Goal: Task Accomplishment & Management: Manage account settings

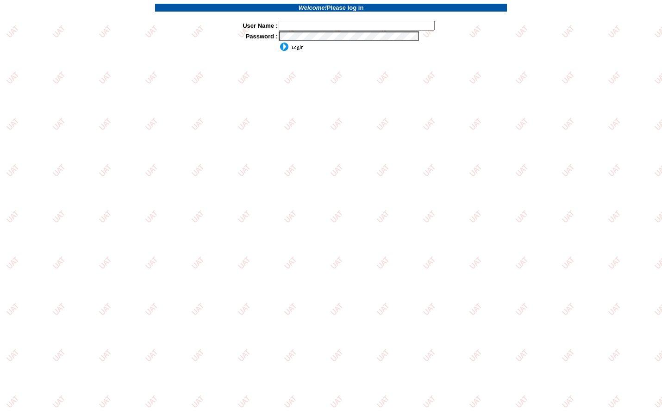
click at [374, 43] on td at bounding box center [392, 47] width 229 height 10
type input "jkrause"
click at [288, 48] on input "image" at bounding box center [291, 46] width 25 height 9
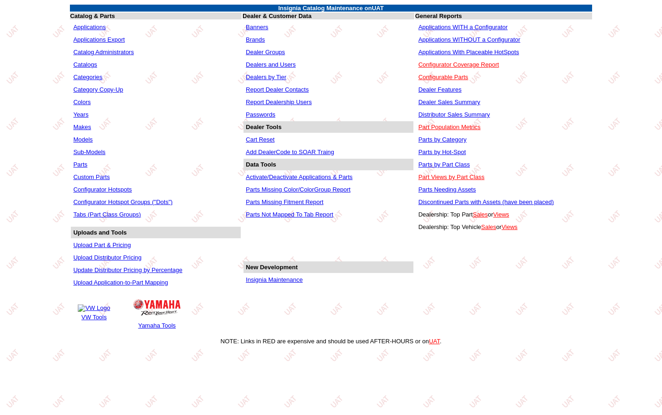
click at [279, 282] on link "Insignia Maintenance" at bounding box center [274, 279] width 57 height 7
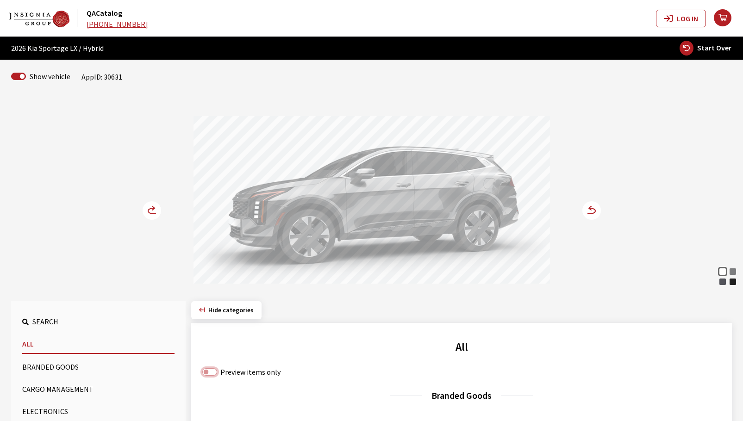
click at [206, 373] on input "Preview items only" at bounding box center [209, 372] width 15 height 7
checkbox input "true"
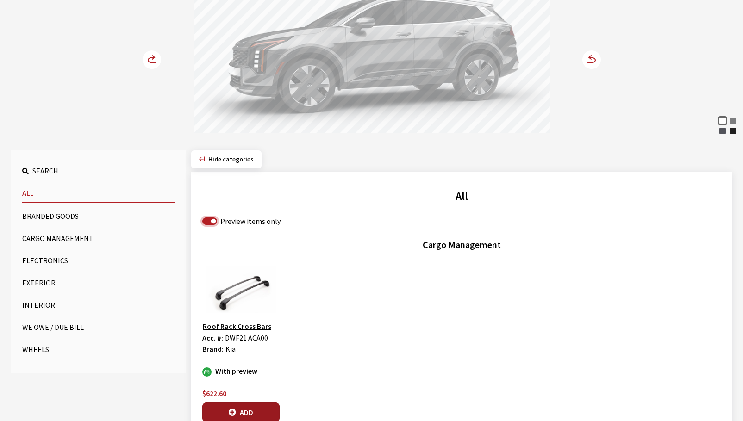
scroll to position [185, 0]
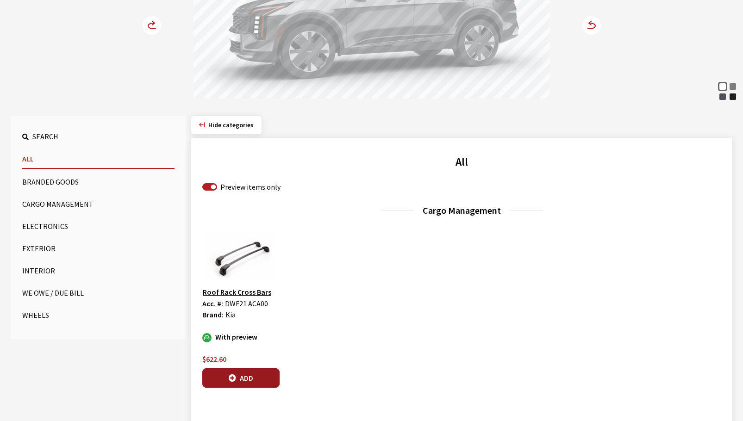
click at [245, 380] on button "Add" at bounding box center [240, 378] width 77 height 19
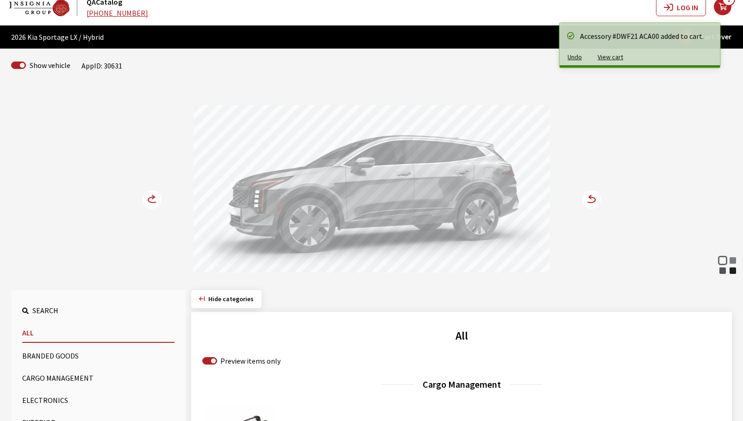
scroll to position [0, 0]
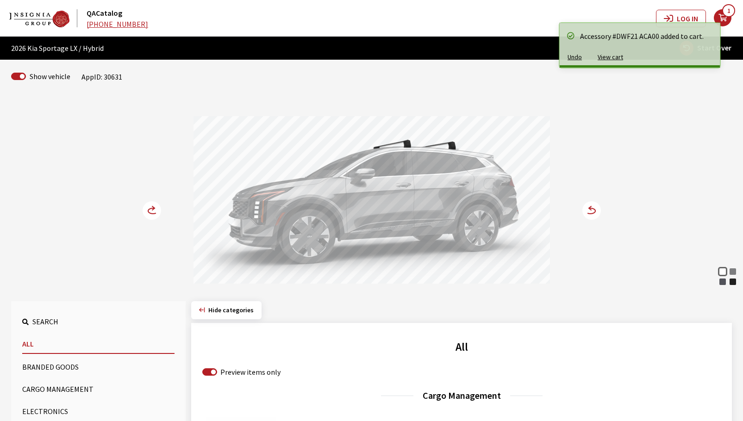
click at [597, 213] on circle at bounding box center [591, 210] width 19 height 19
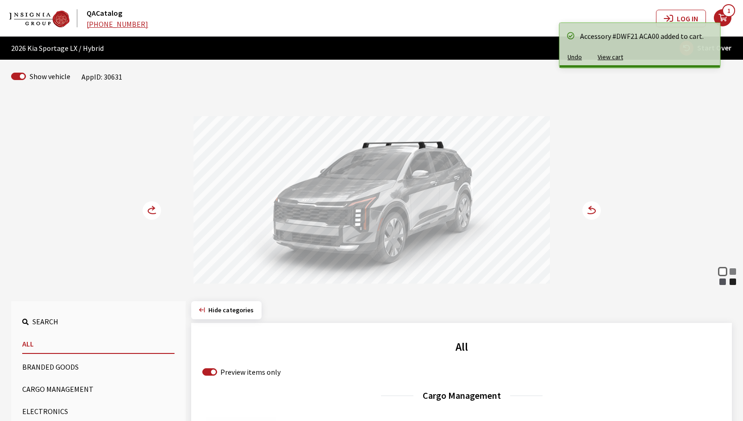
click at [597, 213] on circle at bounding box center [591, 210] width 19 height 19
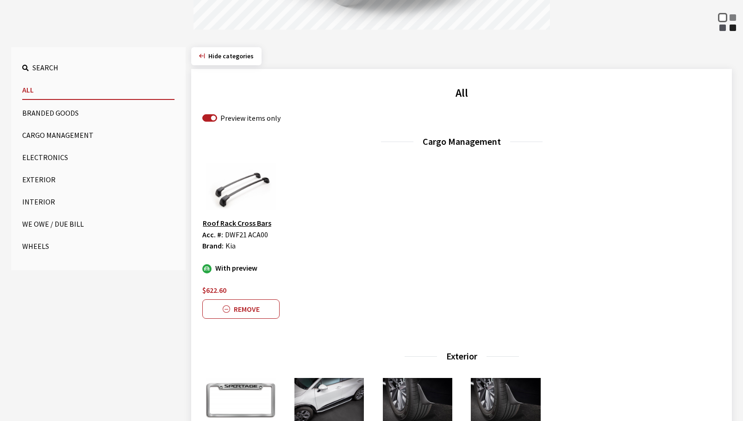
scroll to position [463, 0]
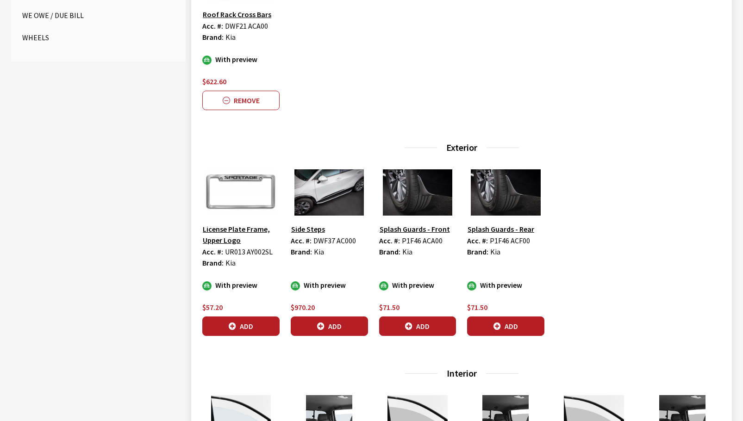
click at [215, 325] on button "Add" at bounding box center [240, 326] width 77 height 19
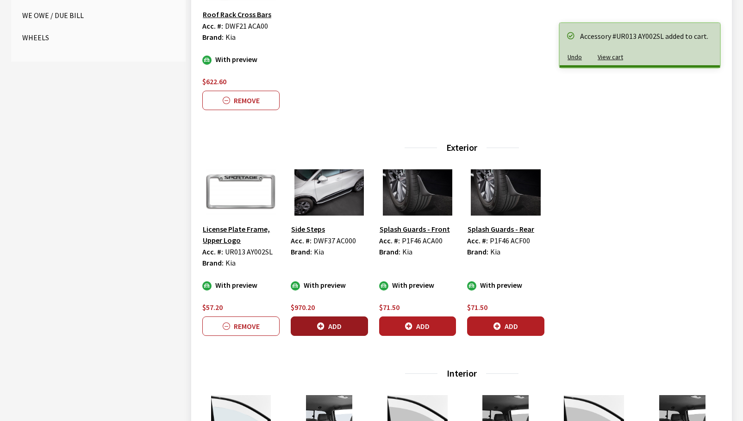
click at [324, 325] on icon "button" at bounding box center [320, 326] width 7 height 7
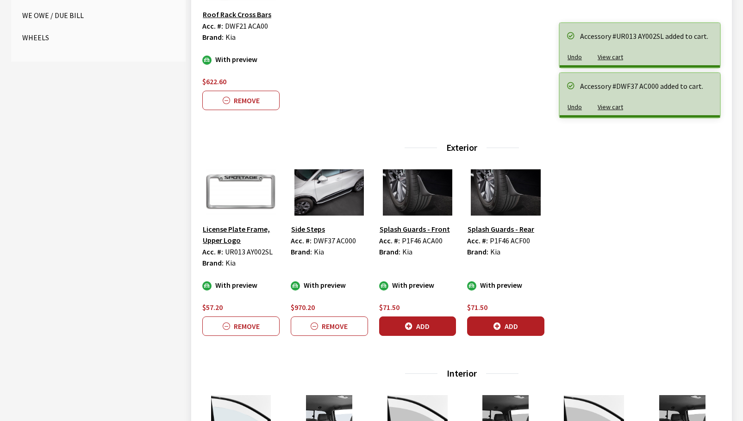
click at [417, 328] on button "Add" at bounding box center [417, 326] width 77 height 19
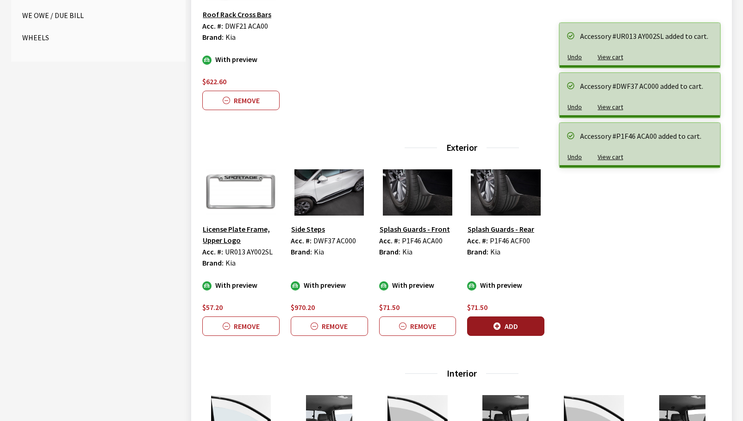
click at [497, 327] on icon "button" at bounding box center [497, 326] width 7 height 7
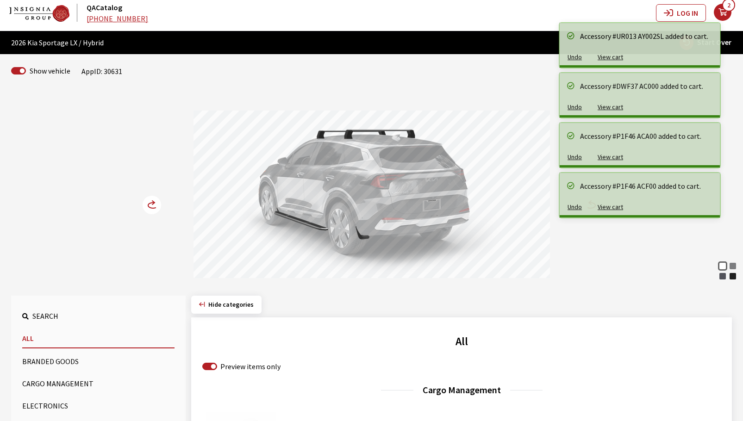
scroll to position [0, 0]
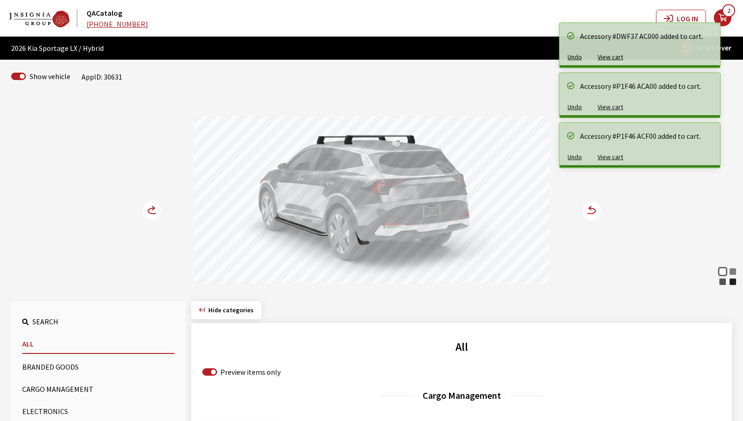
click at [155, 209] on icon at bounding box center [157, 211] width 6 height 8
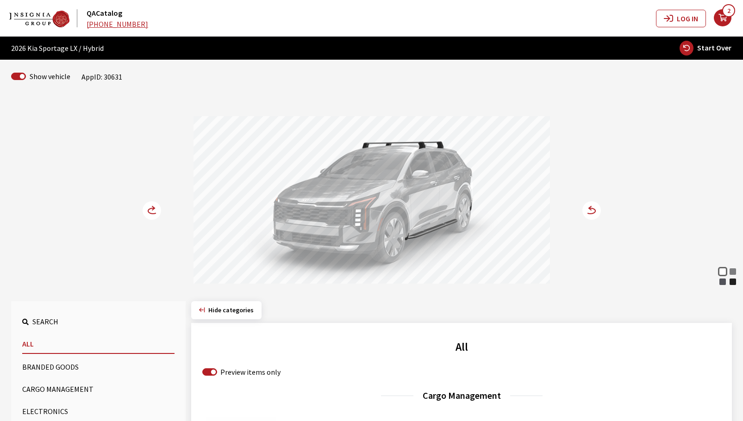
click at [144, 213] on circle at bounding box center [152, 210] width 19 height 19
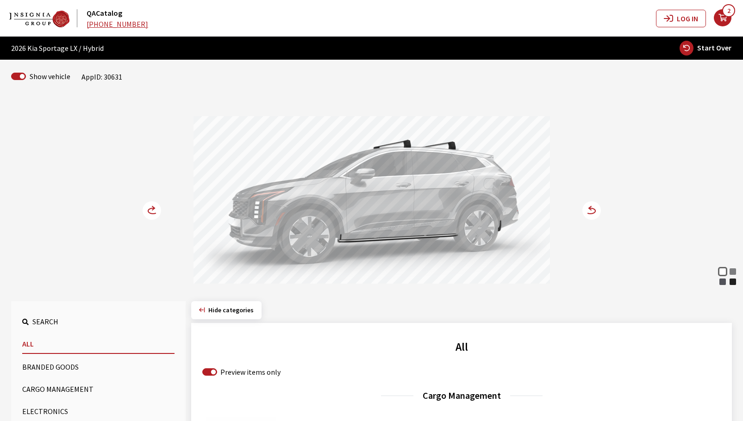
click at [145, 211] on circle at bounding box center [152, 210] width 19 height 19
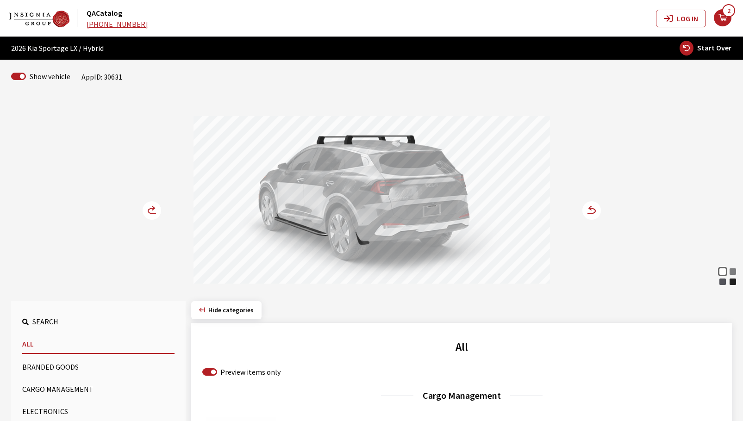
click at [145, 210] on circle at bounding box center [152, 210] width 19 height 19
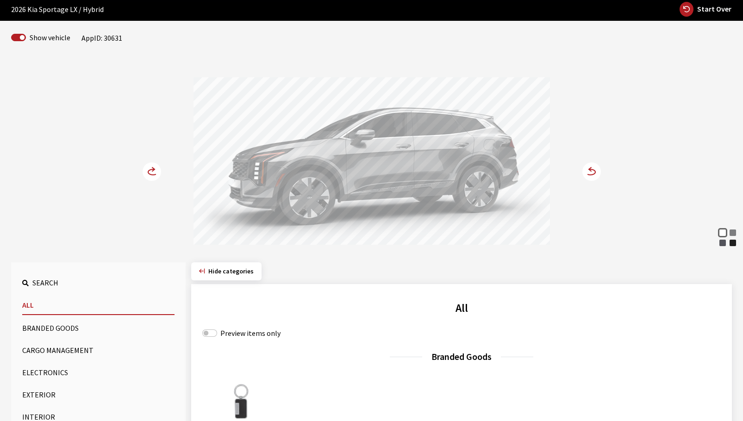
scroll to position [46, 0]
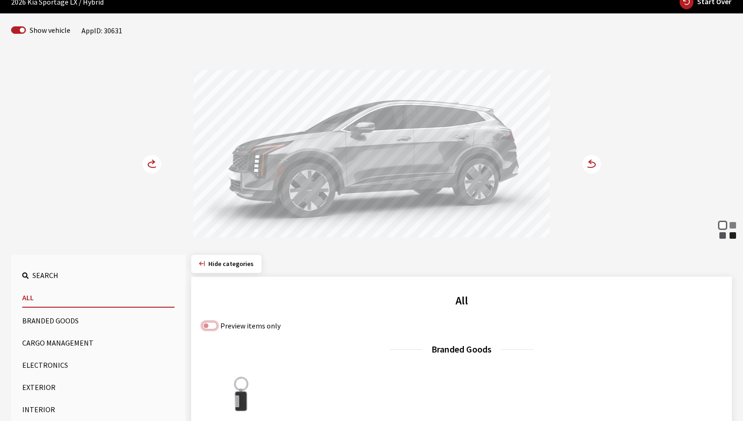
click at [208, 328] on input "Preview items only" at bounding box center [209, 325] width 15 height 7
checkbox input "true"
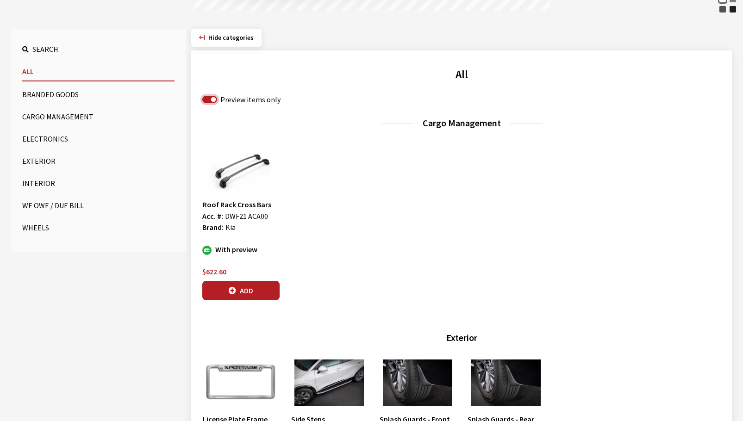
scroll to position [278, 0]
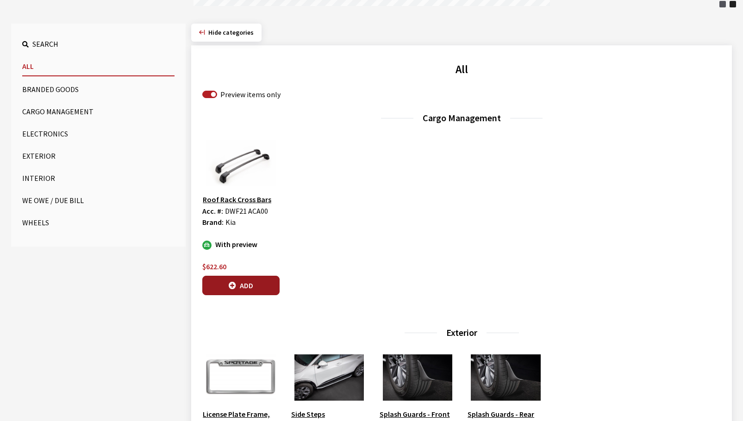
click at [263, 286] on button "Add" at bounding box center [240, 285] width 77 height 19
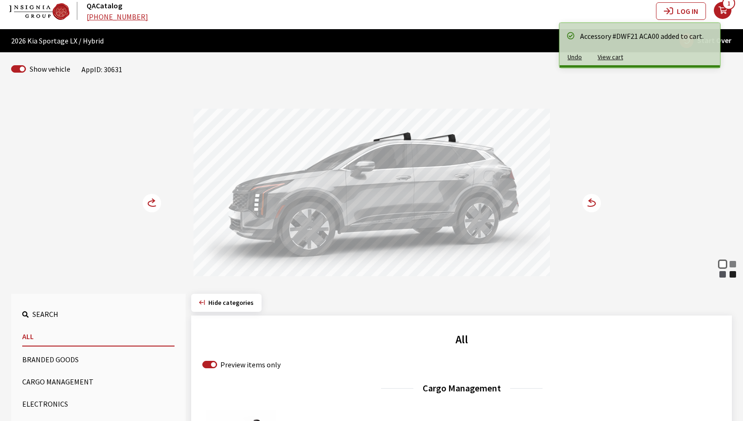
scroll to position [0, 0]
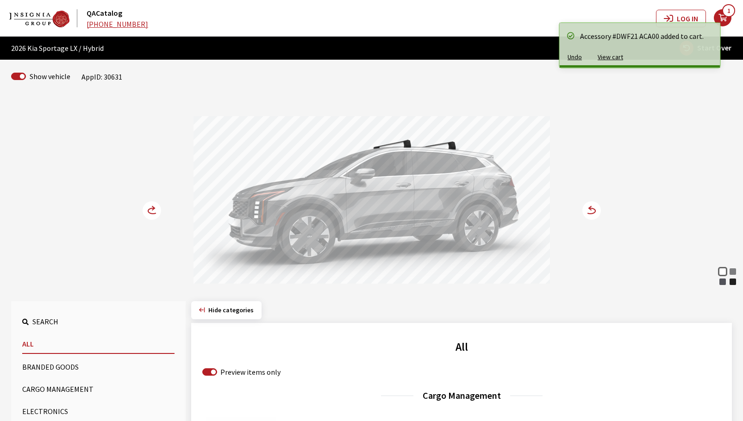
click at [591, 210] on icon at bounding box center [590, 208] width 2 height 4
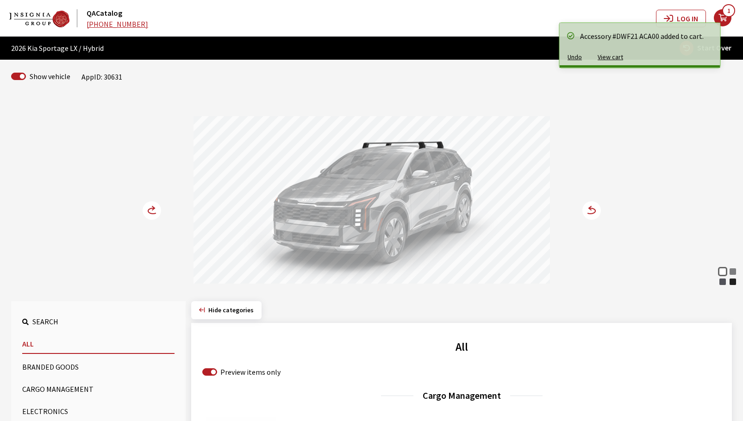
click at [591, 210] on icon at bounding box center [590, 208] width 2 height 4
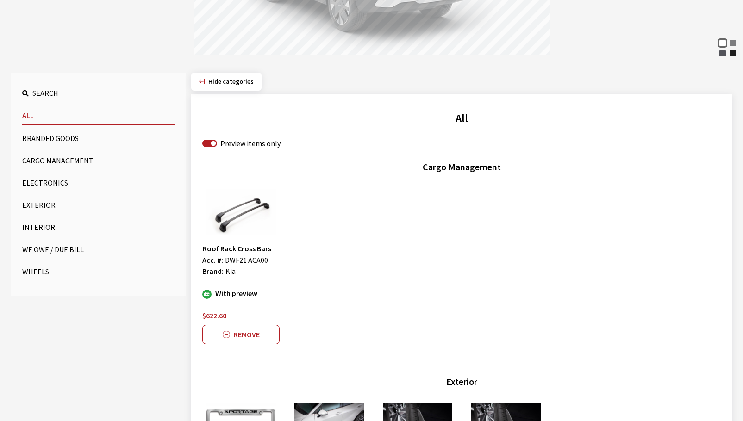
scroll to position [232, 0]
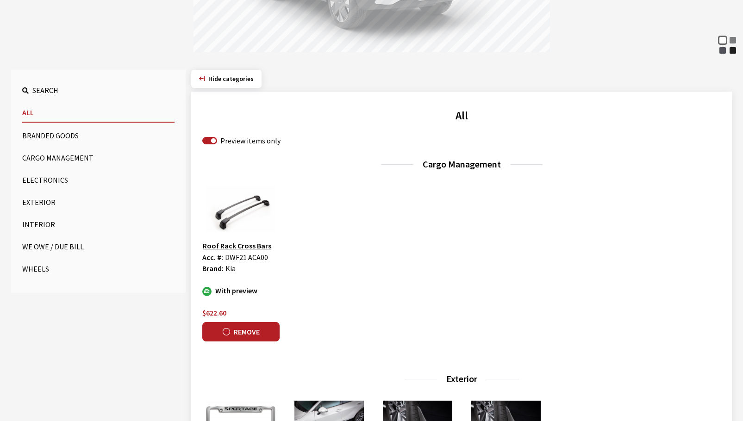
click at [238, 335] on button "Remove" at bounding box center [240, 331] width 77 height 19
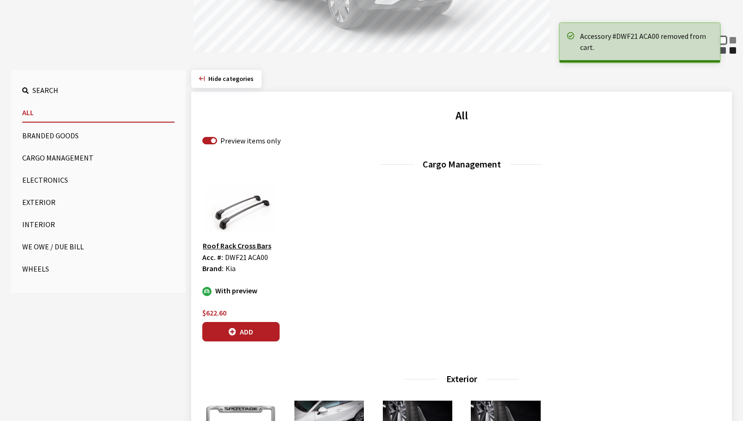
click at [50, 204] on button "Exterior" at bounding box center [98, 202] width 152 height 19
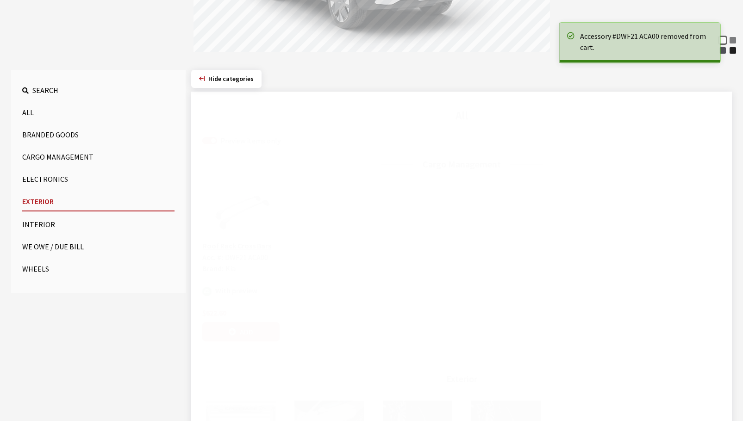
scroll to position [197, 0]
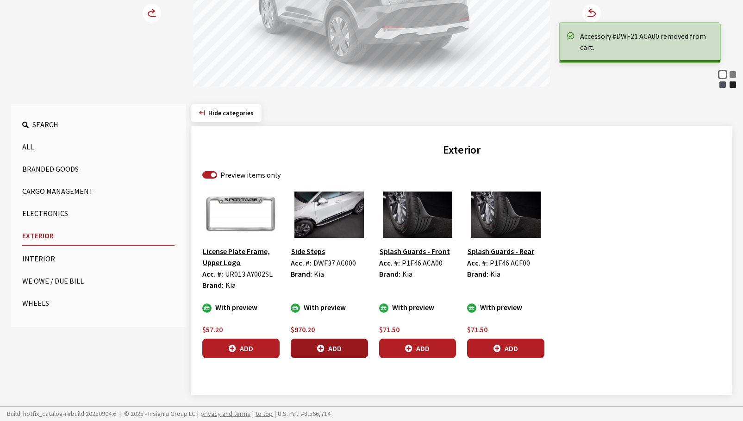
click at [361, 345] on button "Add" at bounding box center [329, 348] width 77 height 19
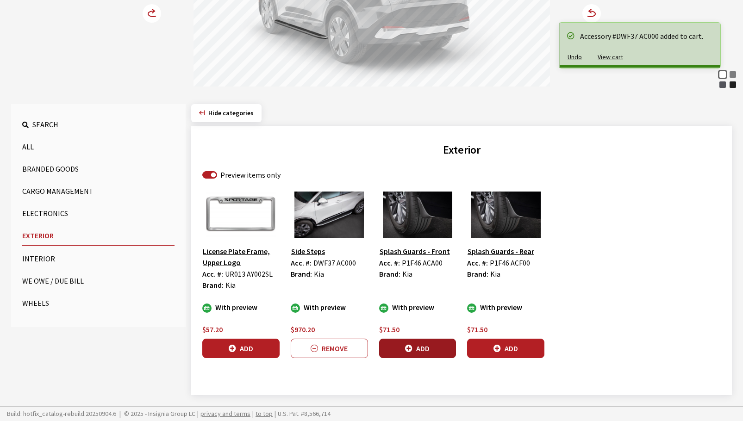
click at [428, 348] on button "Add" at bounding box center [417, 348] width 77 height 19
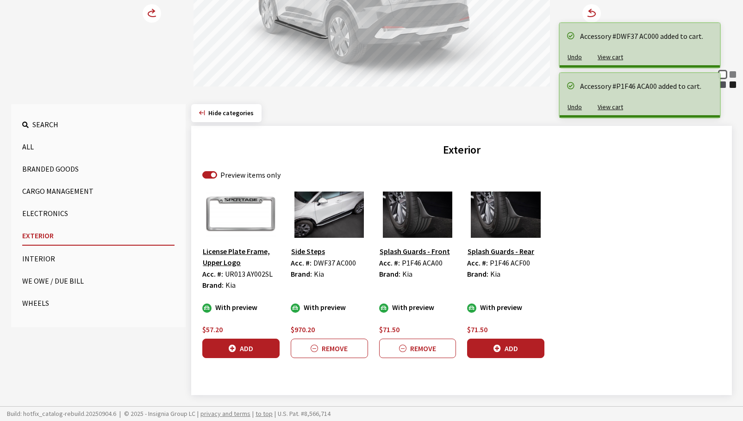
click at [520, 349] on button "Add" at bounding box center [505, 348] width 77 height 19
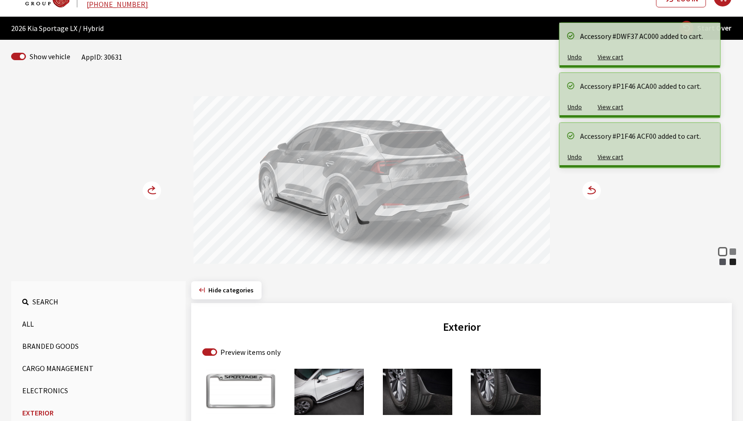
scroll to position [12, 0]
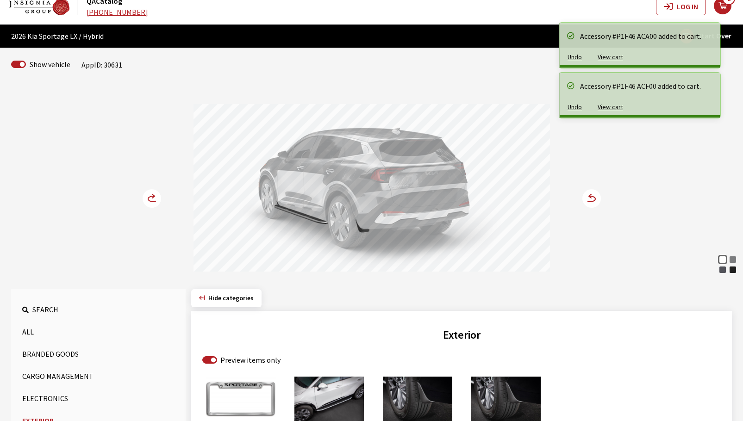
click at [592, 199] on circle at bounding box center [591, 198] width 19 height 19
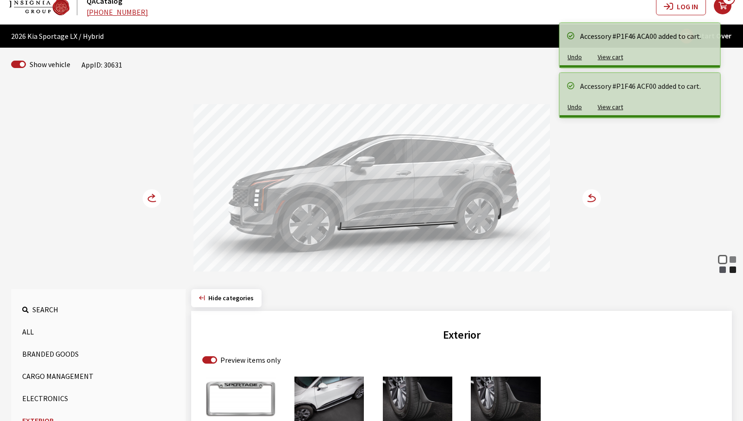
click at [592, 199] on circle at bounding box center [591, 198] width 19 height 19
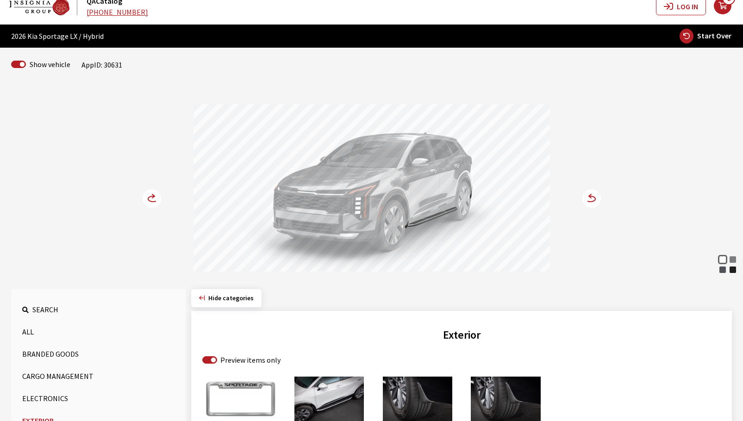
click at [592, 199] on circle at bounding box center [591, 198] width 19 height 19
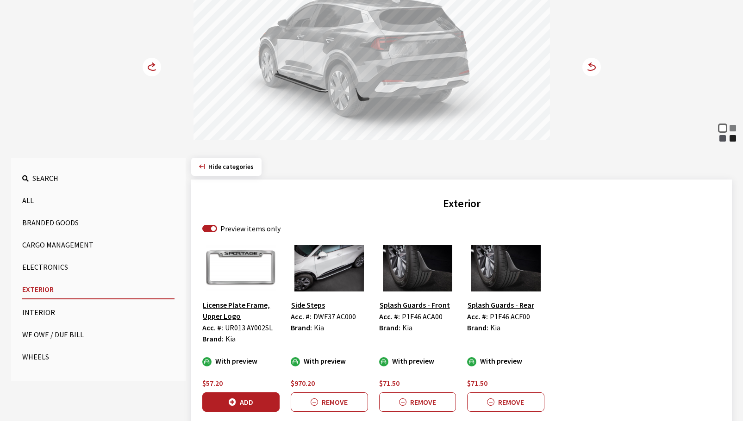
scroll to position [151, 0]
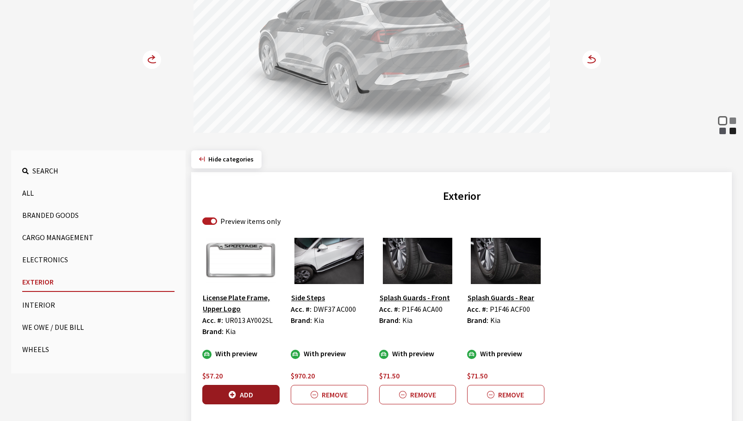
click at [238, 390] on button "Add" at bounding box center [240, 394] width 77 height 19
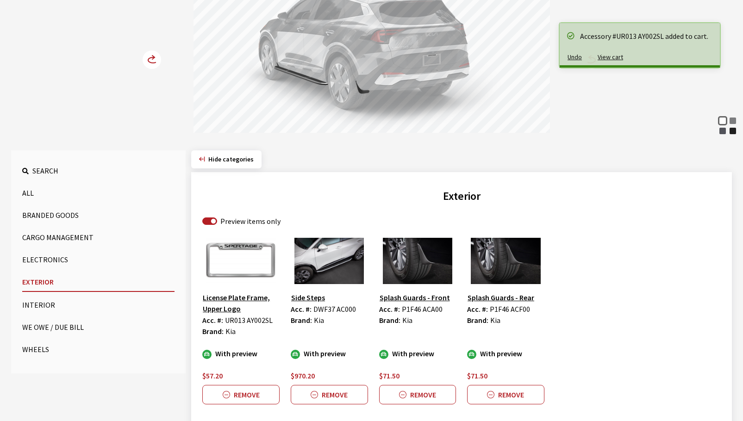
click at [39, 350] on button "Wheels" at bounding box center [98, 349] width 152 height 19
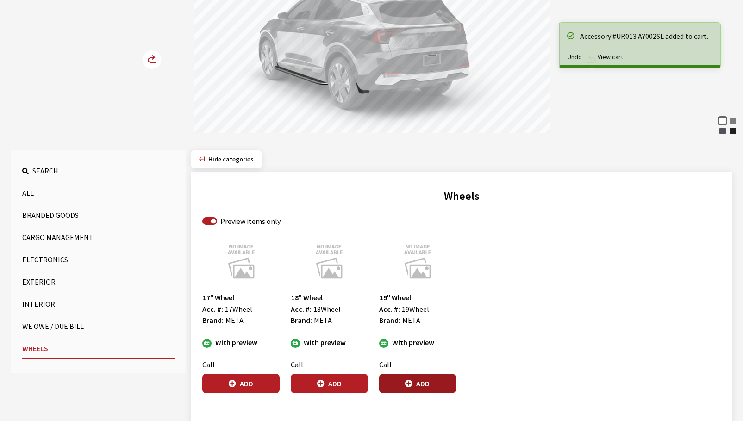
click at [433, 382] on button "Add" at bounding box center [417, 383] width 77 height 19
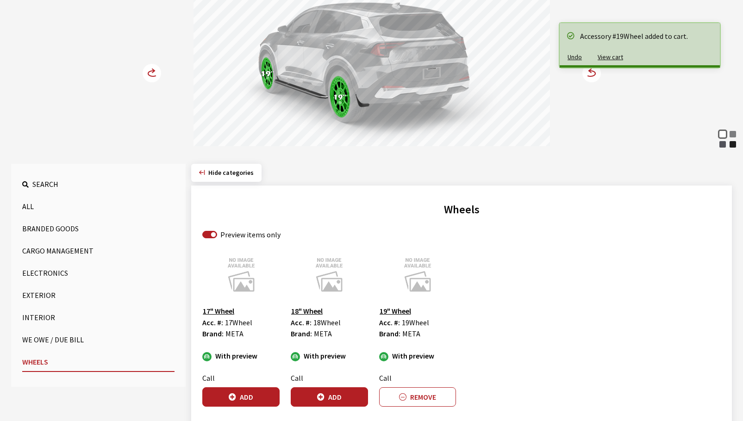
scroll to position [105, 0]
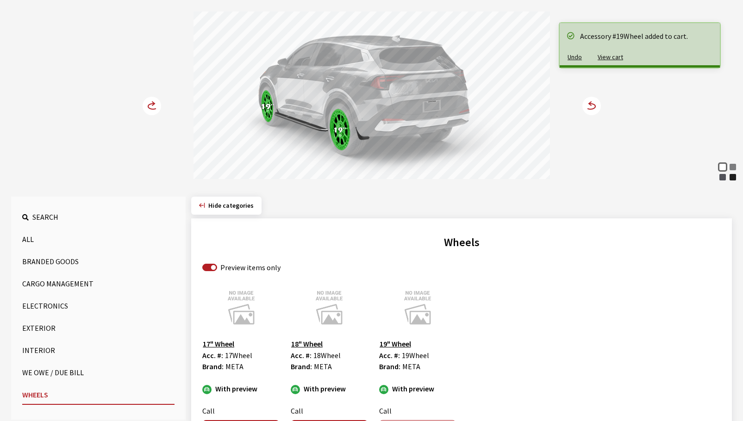
click at [597, 109] on circle at bounding box center [591, 106] width 19 height 19
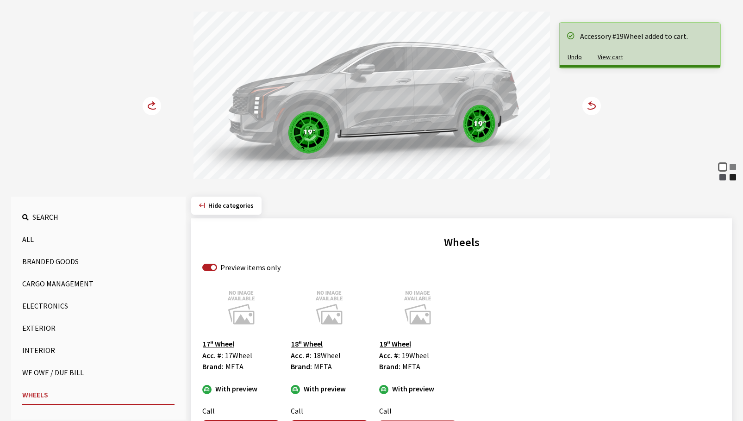
click at [597, 109] on circle at bounding box center [591, 106] width 19 height 19
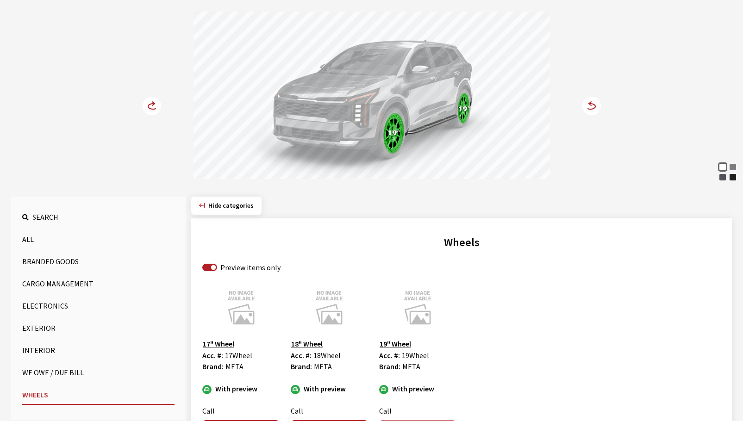
click at [597, 109] on circle at bounding box center [591, 106] width 19 height 19
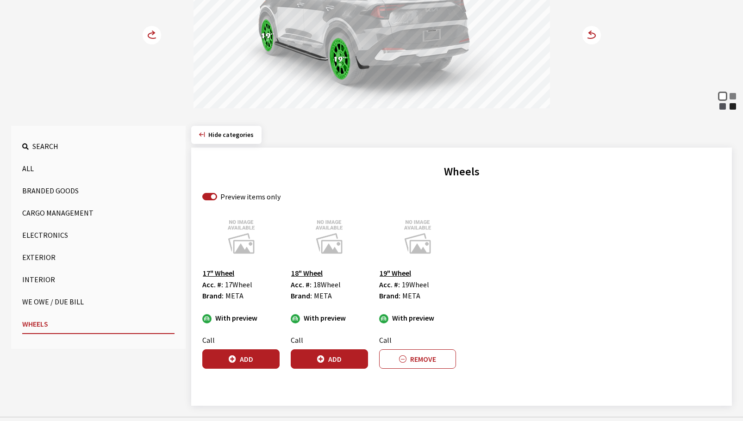
scroll to position [186, 0]
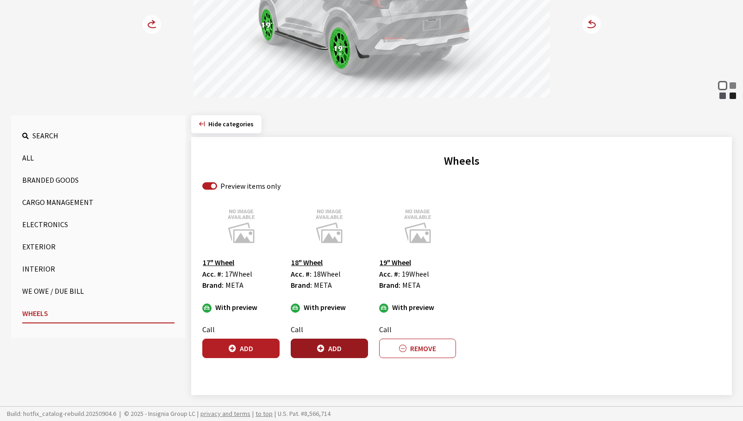
click at [326, 357] on button "Add" at bounding box center [329, 348] width 77 height 19
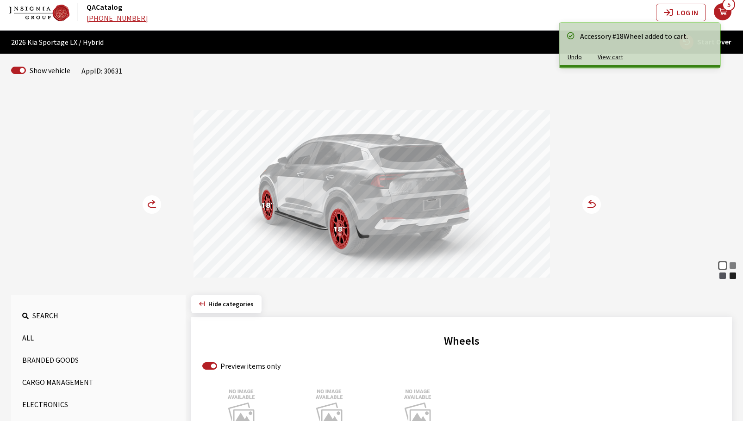
scroll to position [0, 0]
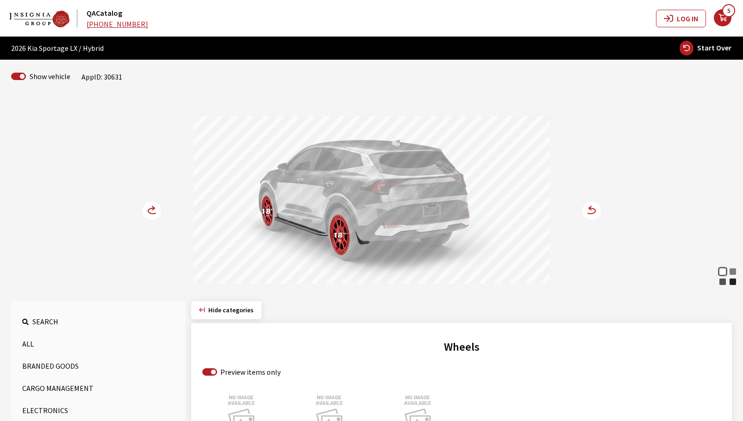
click at [588, 211] on circle at bounding box center [591, 210] width 19 height 19
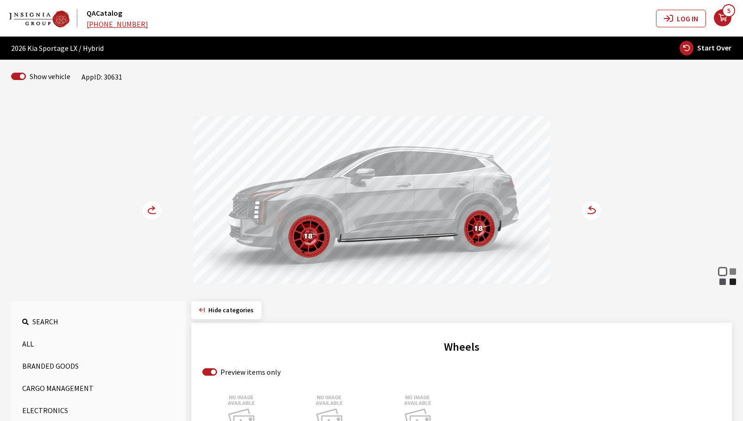
click at [589, 211] on circle at bounding box center [591, 210] width 19 height 19
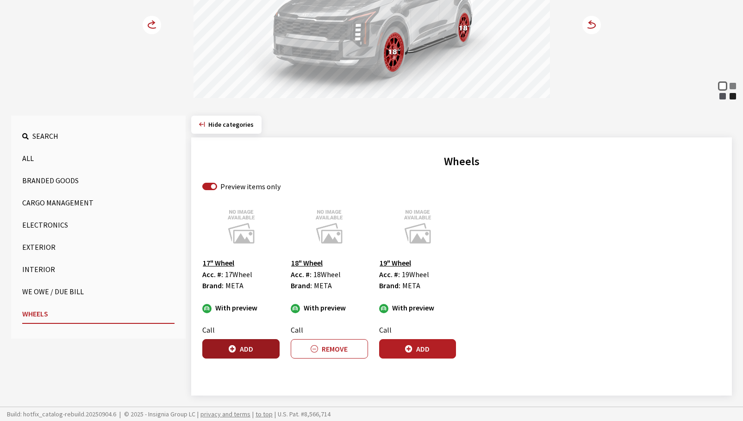
scroll to position [186, 0]
click at [258, 346] on button "Add" at bounding box center [240, 348] width 77 height 19
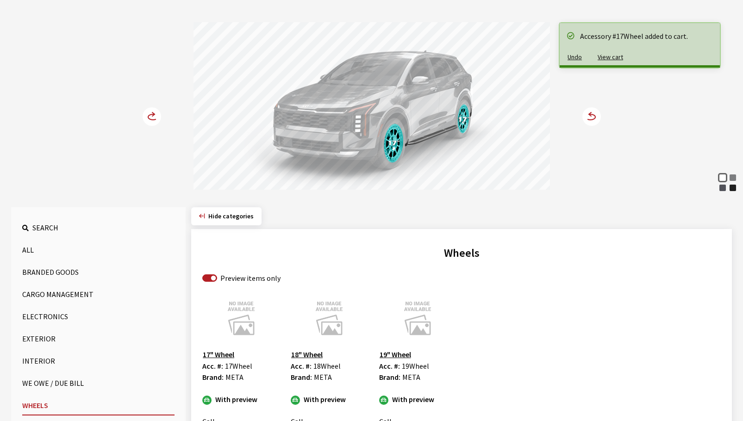
scroll to position [94, 0]
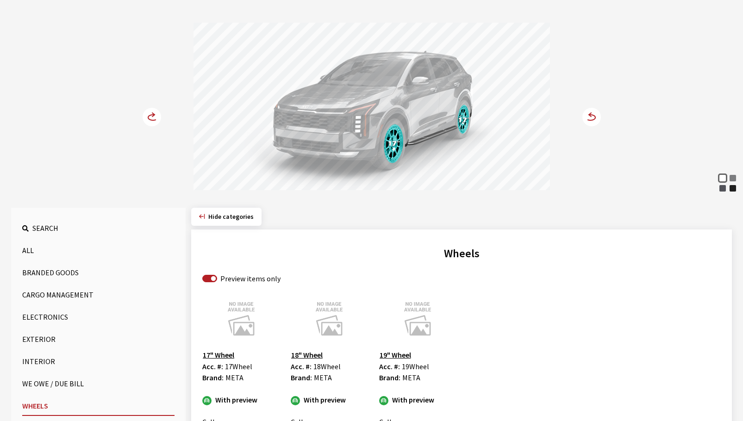
click at [587, 116] on icon at bounding box center [586, 118] width 6 height 8
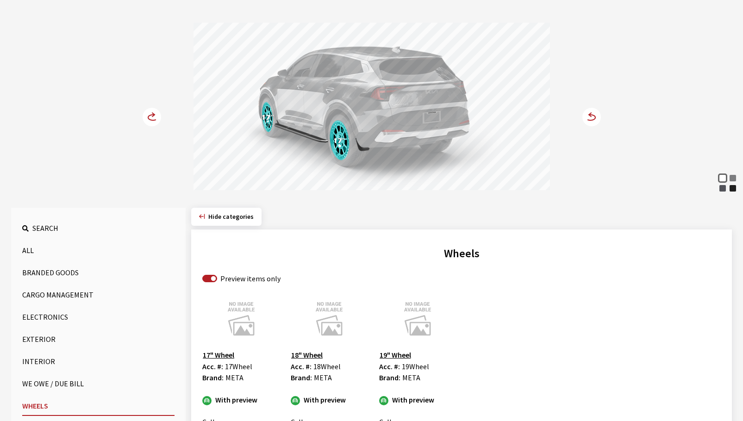
click at [587, 116] on icon at bounding box center [586, 118] width 6 height 8
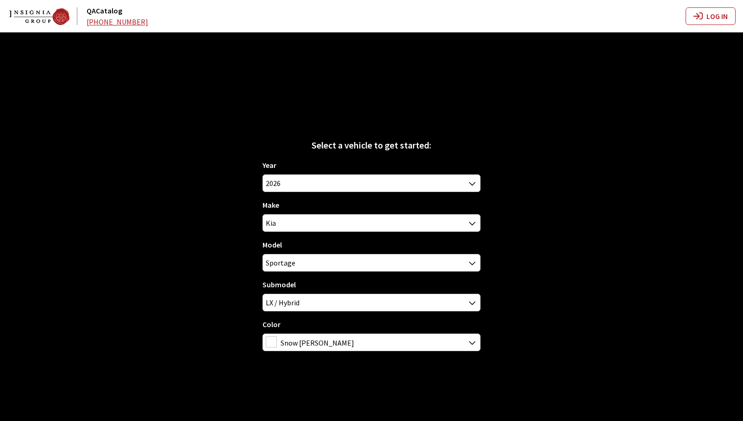
scroll to position [32, 0]
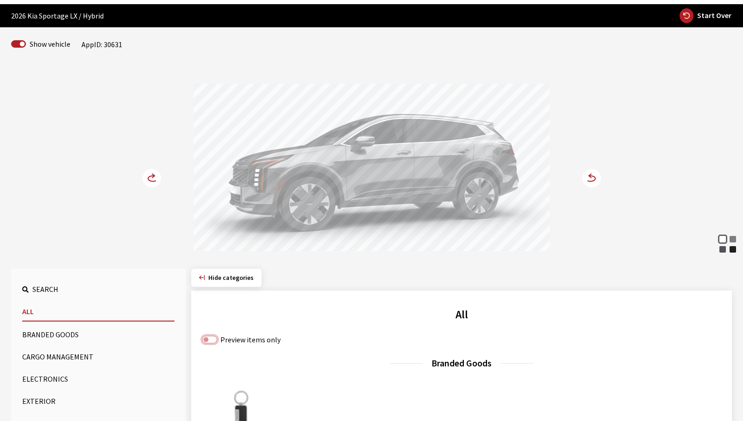
click at [207, 337] on input "Preview items only" at bounding box center [209, 339] width 15 height 7
checkbox input "true"
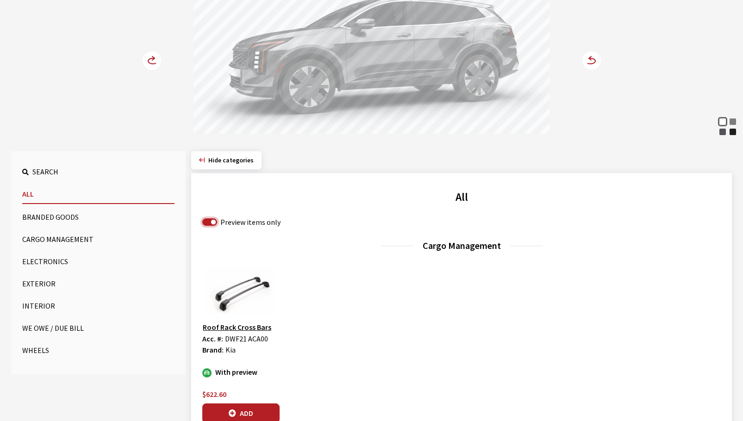
scroll to position [171, 0]
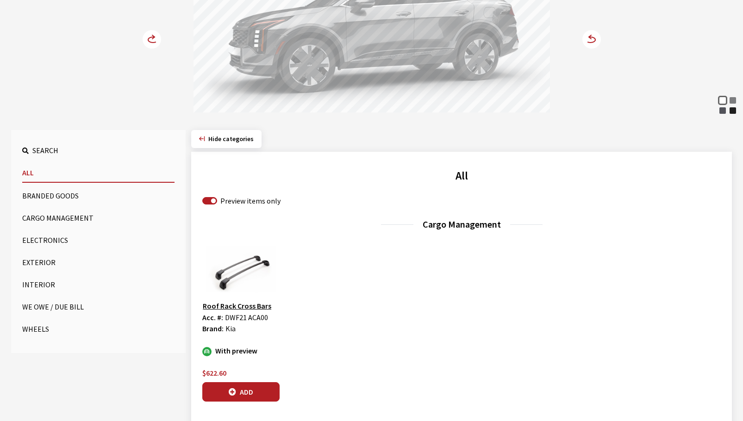
click at [56, 329] on button "Wheels" at bounding box center [98, 329] width 152 height 19
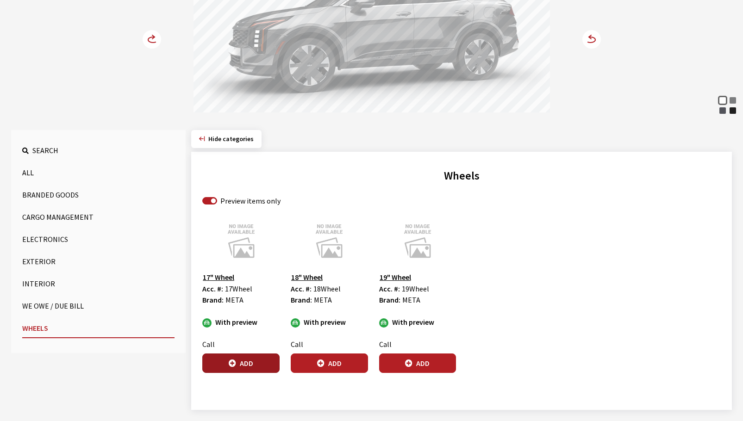
click at [246, 364] on button "Add" at bounding box center [240, 363] width 77 height 19
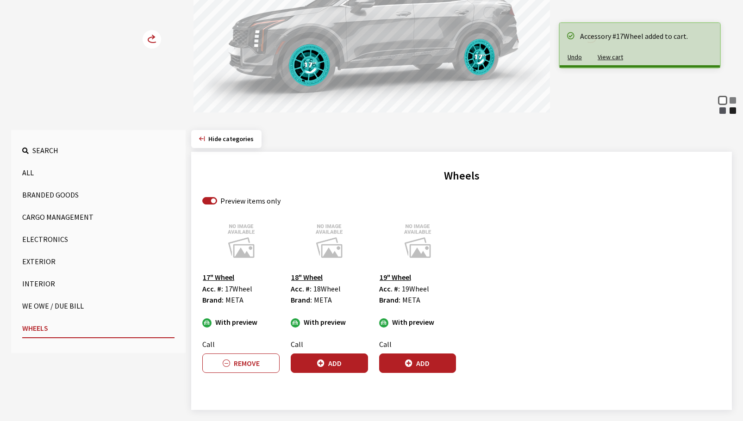
click at [153, 40] on circle at bounding box center [152, 39] width 19 height 19
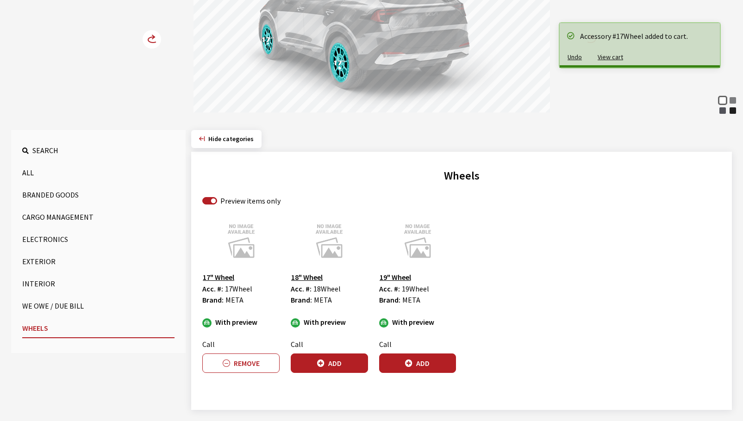
click at [153, 40] on circle at bounding box center [152, 39] width 19 height 19
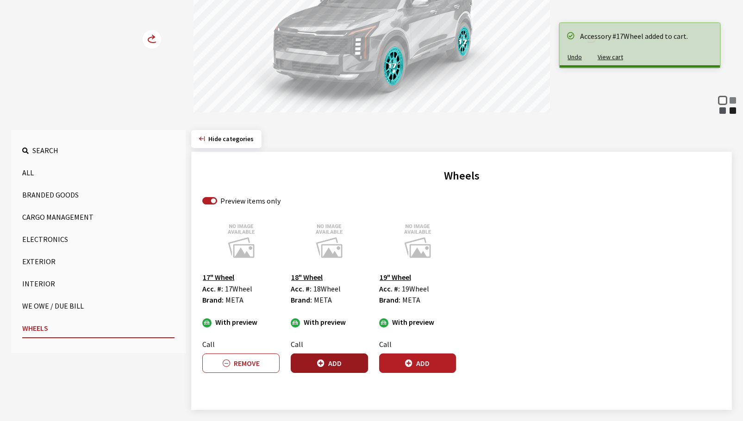
click at [320, 369] on button "Add" at bounding box center [329, 363] width 77 height 19
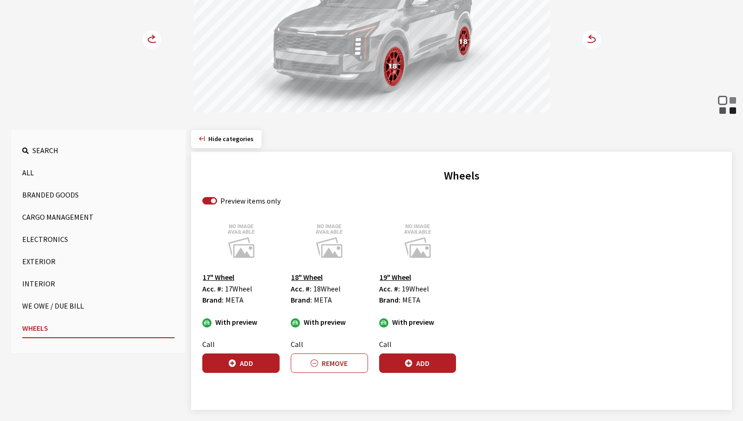
click at [147, 45] on circle at bounding box center [152, 39] width 19 height 19
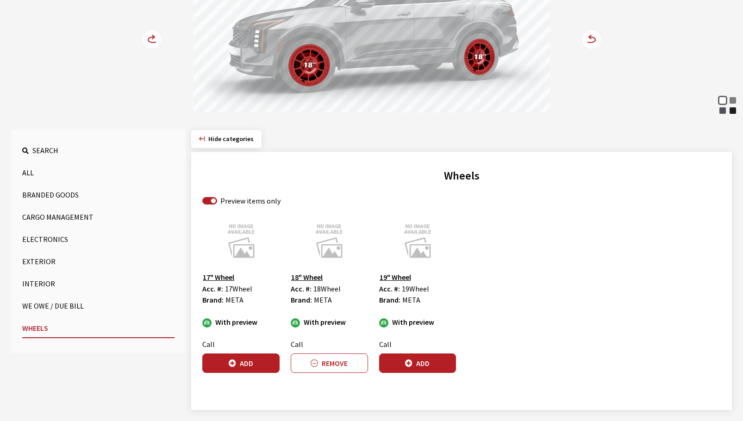
click at [431, 360] on button "Add" at bounding box center [417, 363] width 77 height 19
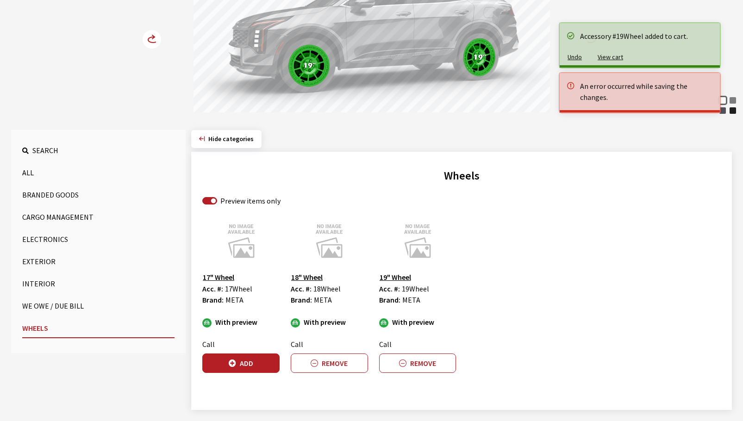
click at [151, 41] on circle at bounding box center [152, 39] width 19 height 19
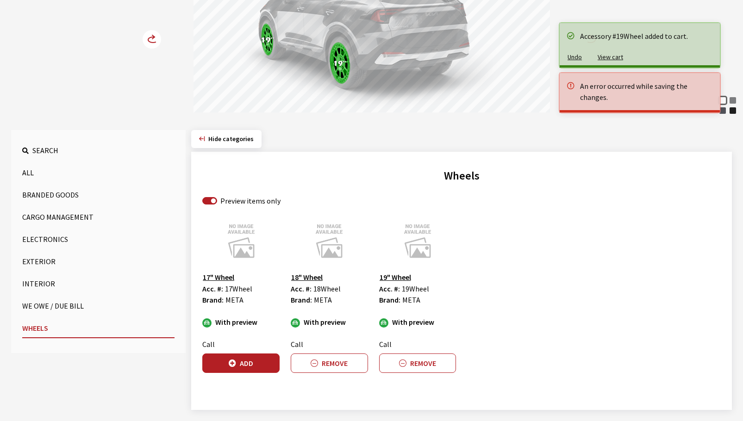
click at [151, 41] on circle at bounding box center [152, 39] width 19 height 19
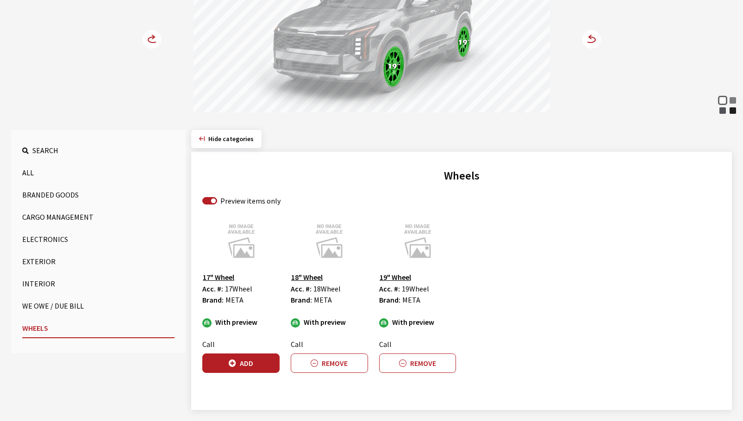
click at [42, 282] on button "Interior" at bounding box center [98, 284] width 152 height 19
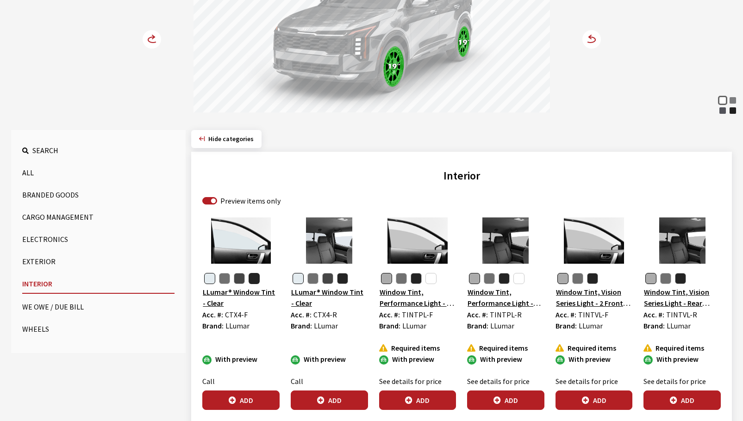
click at [250, 276] on button "button" at bounding box center [254, 278] width 11 height 11
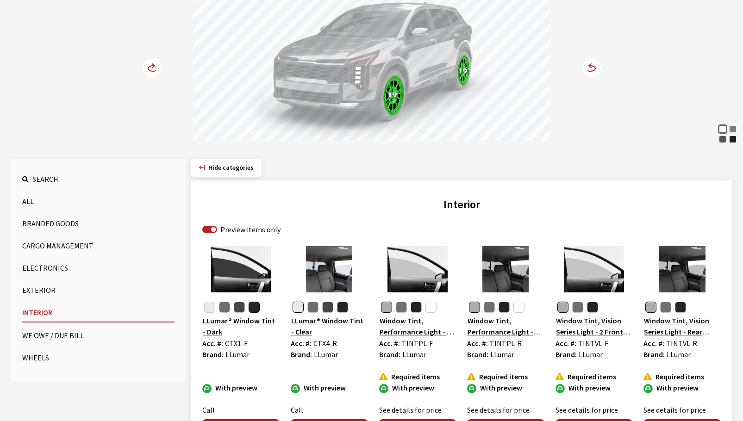
scroll to position [144, 0]
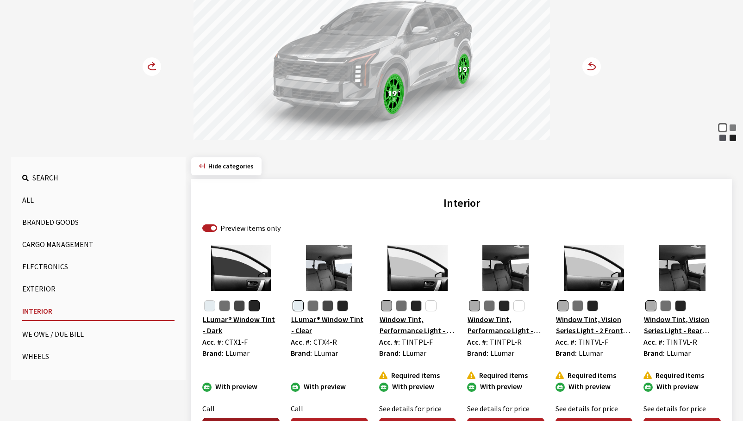
click at [255, 419] on button "Add" at bounding box center [240, 427] width 77 height 19
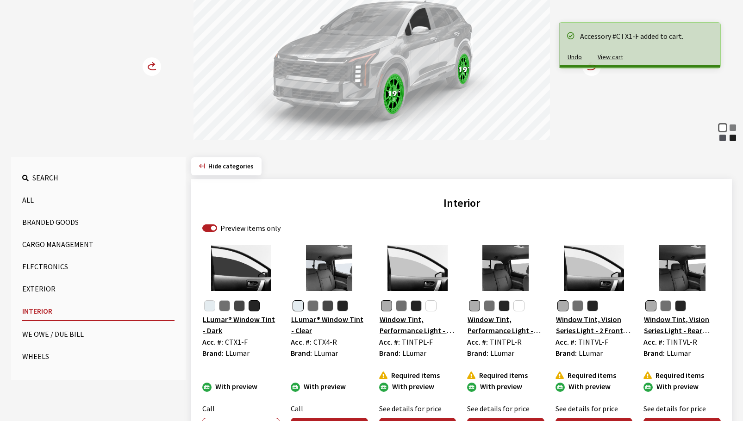
click at [153, 67] on circle at bounding box center [152, 66] width 19 height 19
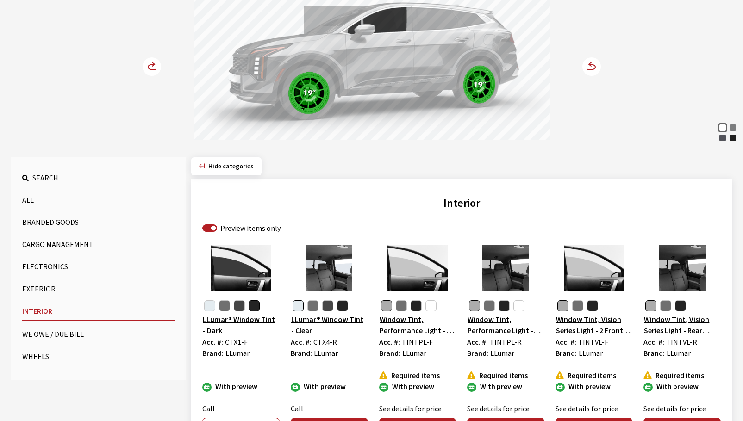
click at [594, 71] on circle at bounding box center [591, 66] width 19 height 19
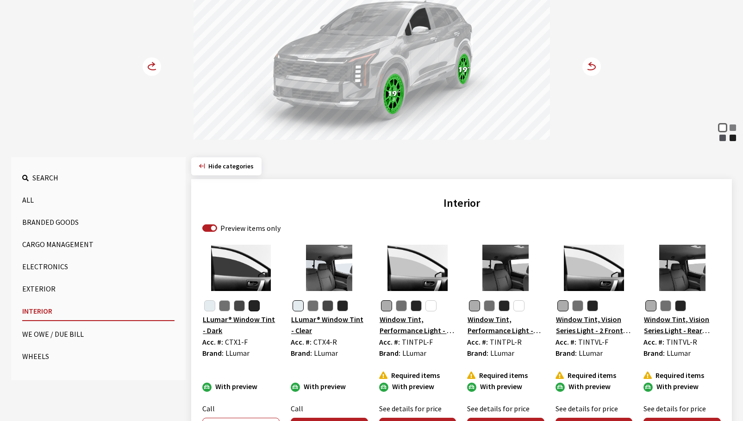
click at [592, 73] on circle at bounding box center [591, 66] width 19 height 19
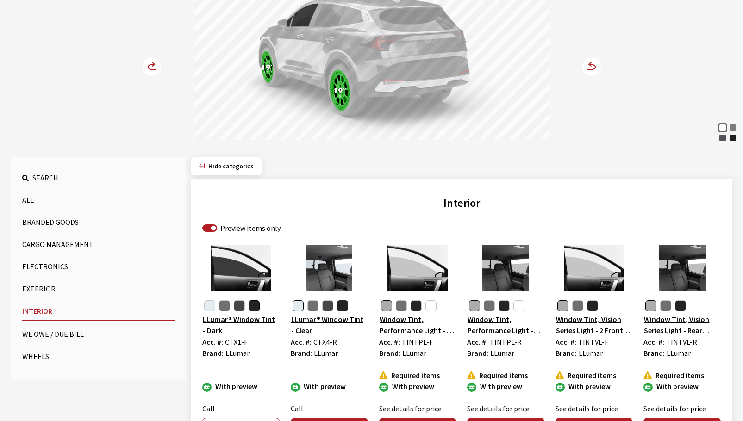
click at [345, 307] on button "button" at bounding box center [342, 305] width 11 height 11
click at [351, 419] on button "Add" at bounding box center [329, 427] width 77 height 19
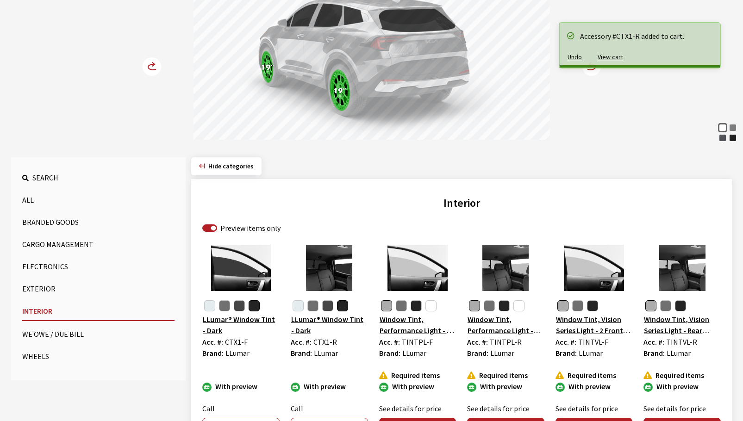
scroll to position [98, 0]
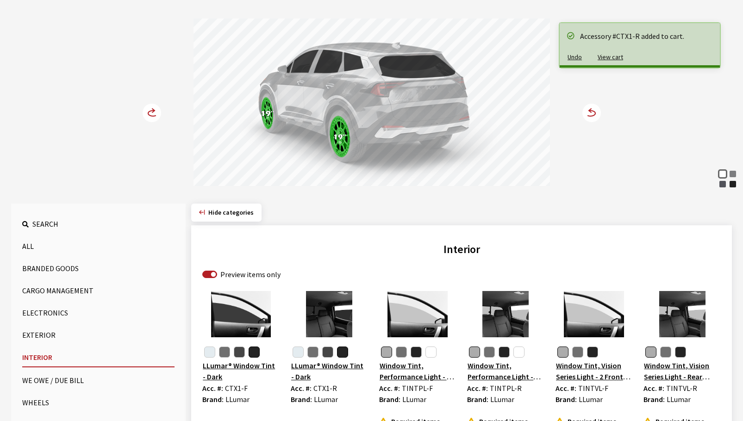
click at [593, 116] on icon at bounding box center [591, 114] width 10 height 6
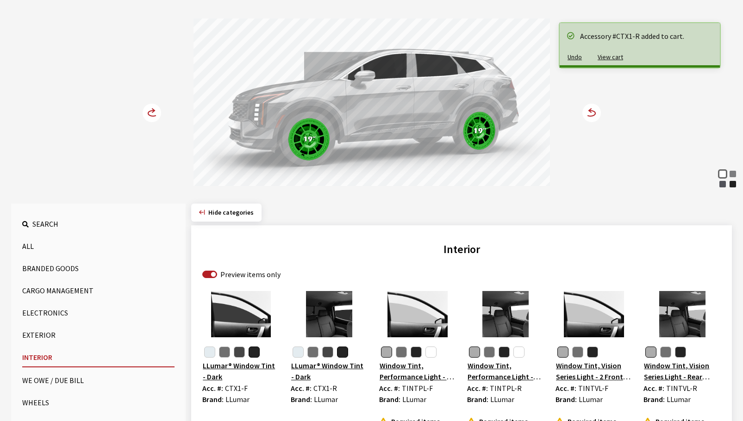
click at [593, 116] on icon at bounding box center [591, 114] width 10 height 6
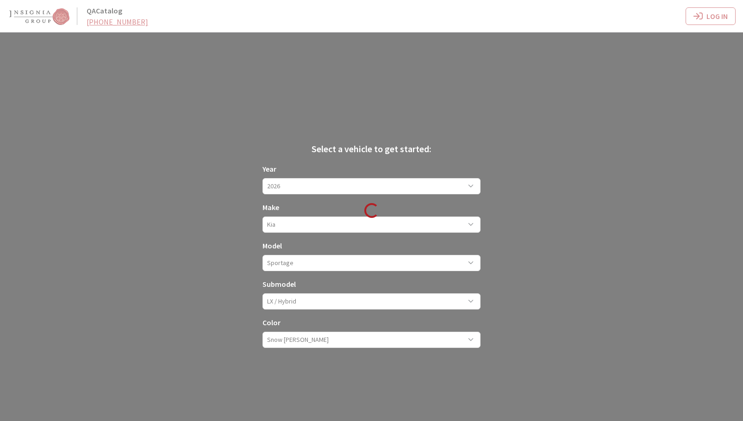
scroll to position [32, 0]
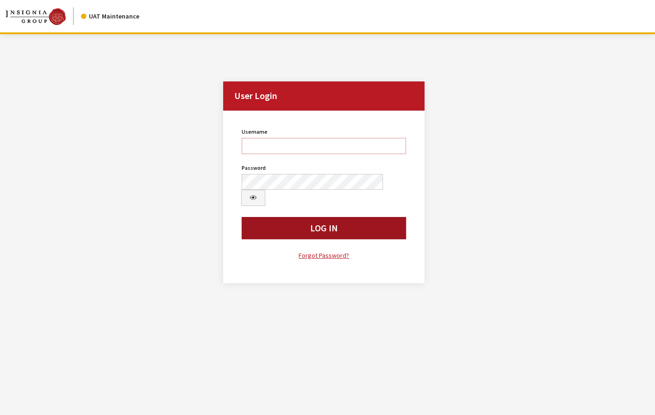
type input "jkrause"
click at [363, 217] on button "Log In" at bounding box center [324, 228] width 164 height 22
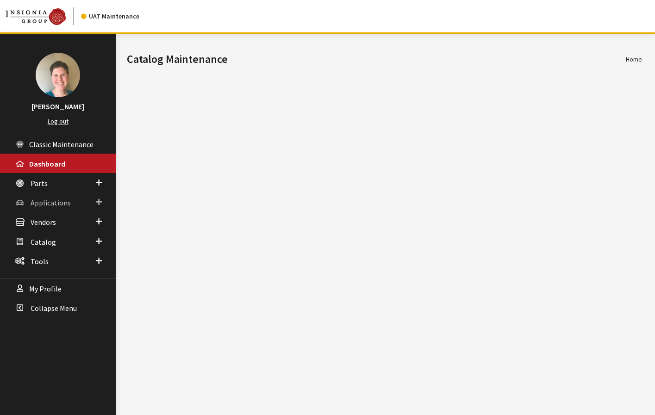
click at [68, 202] on span "Applications" at bounding box center [51, 202] width 40 height 9
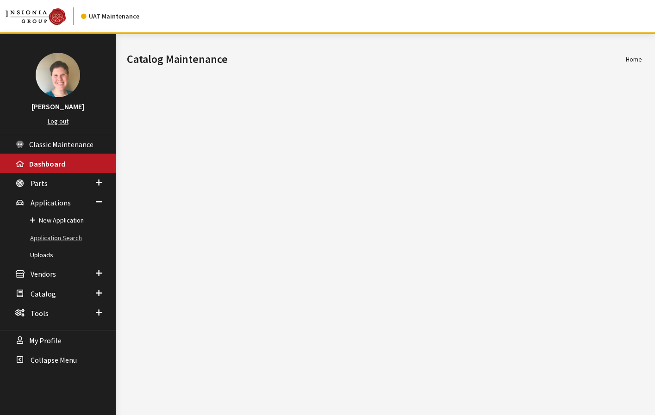
click at [62, 238] on link "Application Search" at bounding box center [58, 238] width 116 height 17
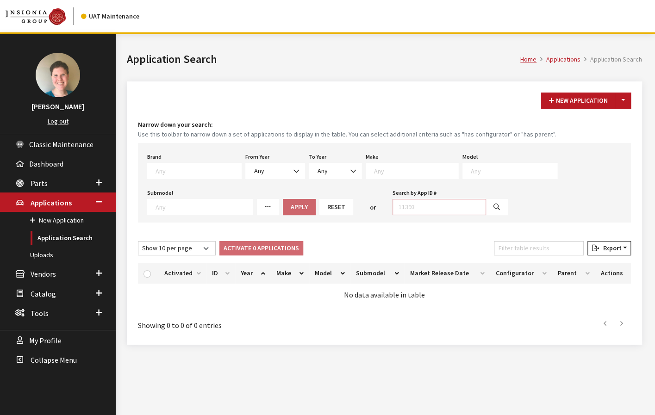
click at [397, 199] on input "Search by App ID #" at bounding box center [440, 207] width 94 height 16
type input "30632"
select select
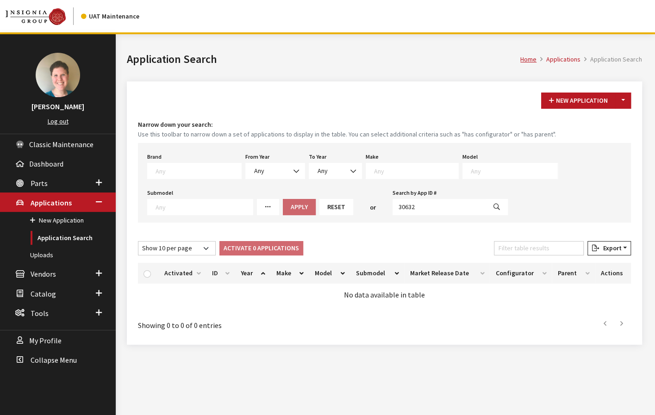
select select
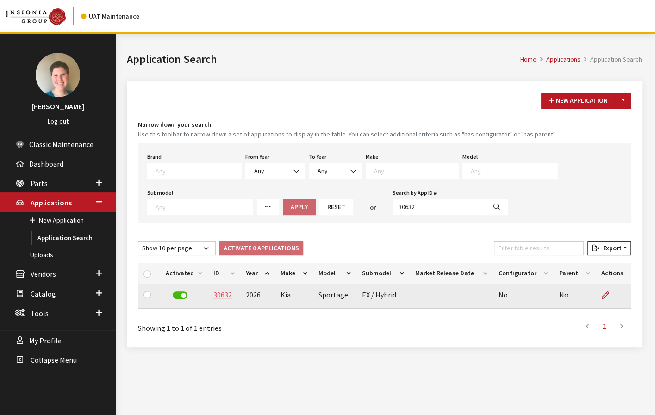
click at [215, 294] on link "30632" at bounding box center [222, 294] width 19 height 9
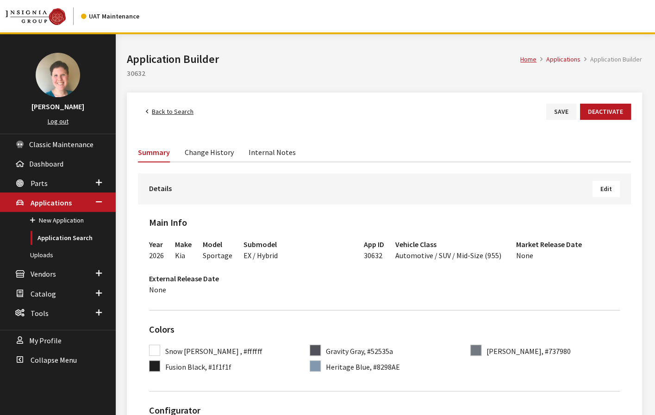
click at [301, 181] on h3 "Details Edit" at bounding box center [384, 189] width 471 height 16
click at [618, 189] on button "Edit" at bounding box center [606, 189] width 27 height 16
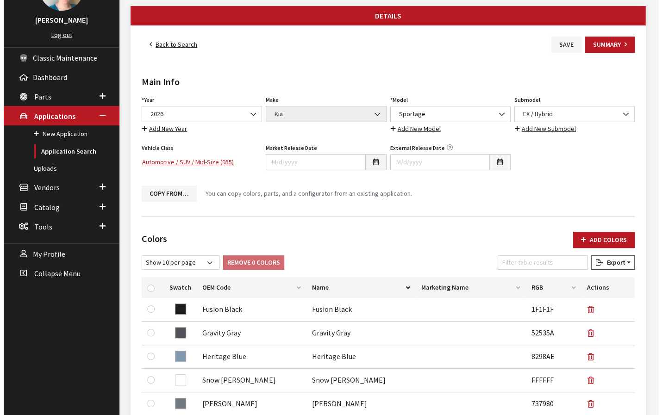
scroll to position [93, 0]
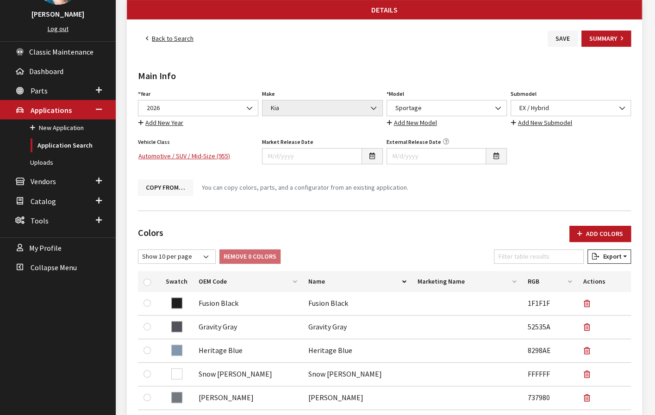
click at [160, 188] on button "Copy From…" at bounding box center [165, 188] width 55 height 16
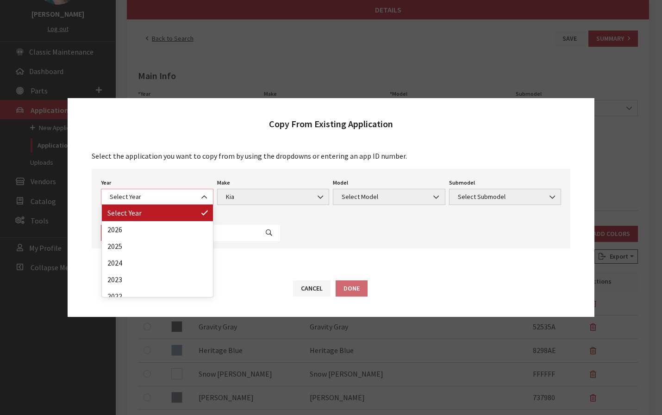
click at [182, 197] on span "Select Year" at bounding box center [157, 197] width 100 height 10
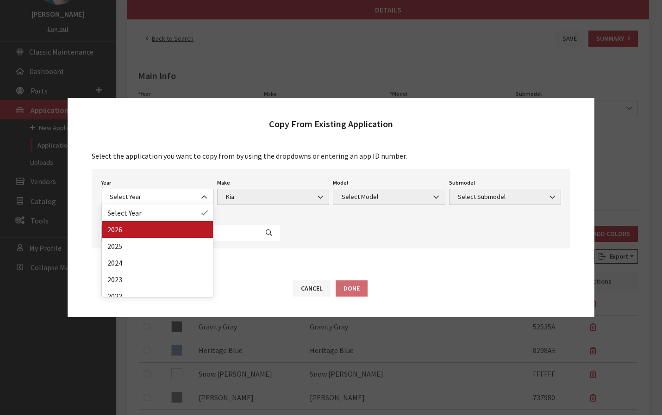
select select "44"
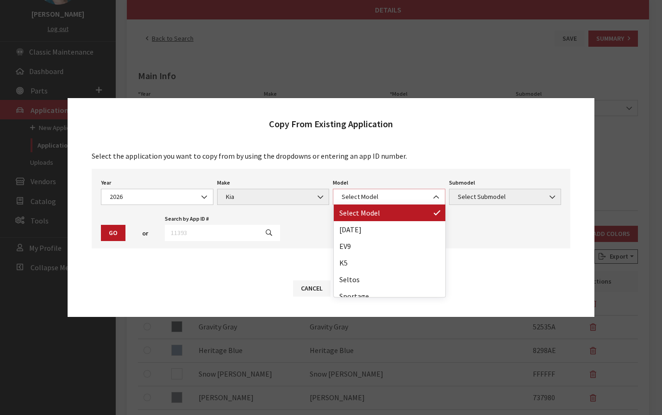
click at [368, 198] on span "Select Model" at bounding box center [389, 197] width 100 height 10
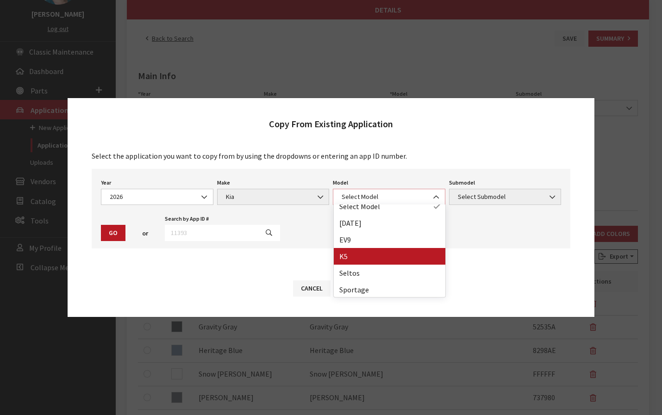
scroll to position [7, 0]
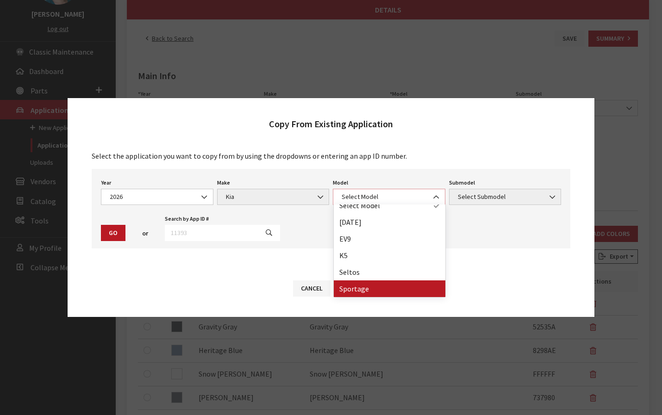
select select "393"
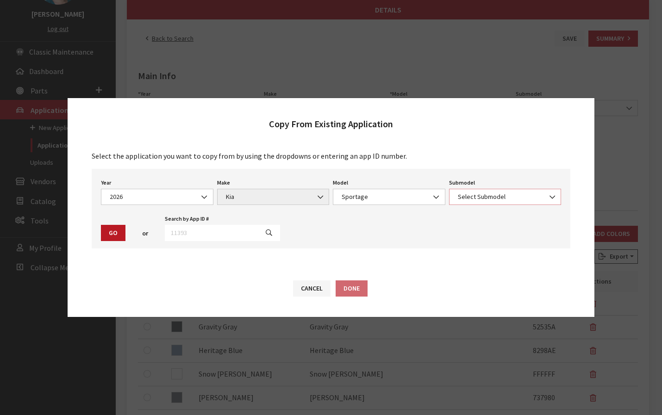
click at [512, 200] on span "Select Submodel" at bounding box center [505, 197] width 100 height 10
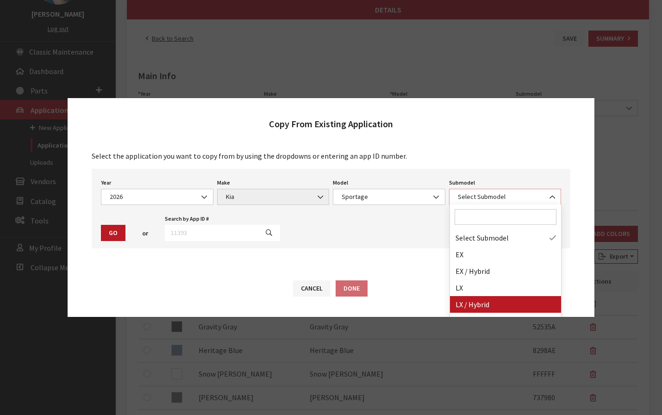
select select "3053"
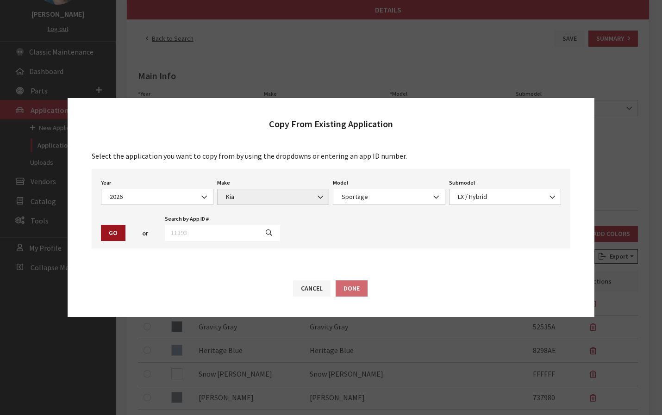
click at [107, 231] on button "Go" at bounding box center [113, 233] width 25 height 16
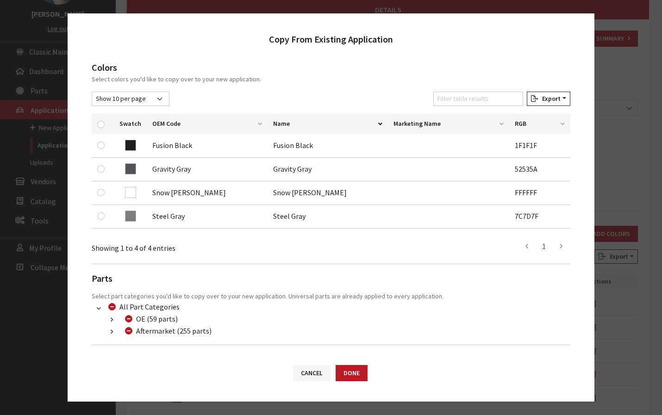
scroll to position [150, 0]
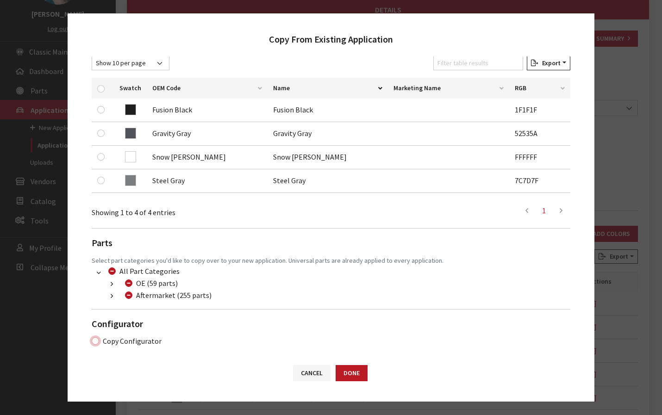
click at [95, 338] on input "Copy Configurator" at bounding box center [95, 341] width 7 height 7
checkbox input "true"
click at [357, 374] on button "Done" at bounding box center [352, 373] width 32 height 16
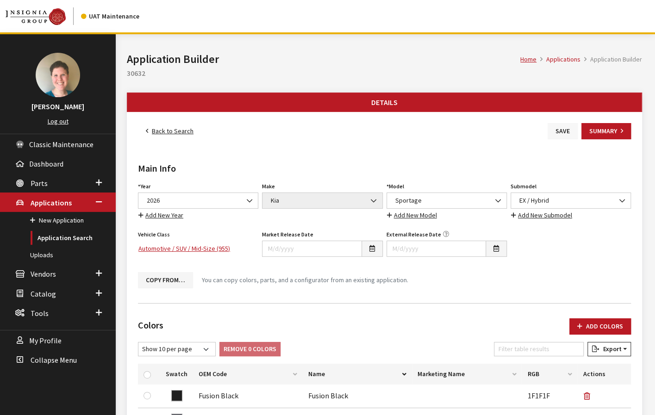
click at [555, 132] on button "Save" at bounding box center [563, 131] width 30 height 16
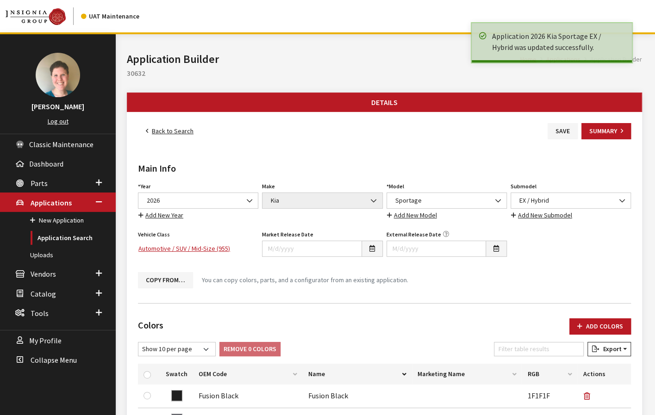
click at [179, 131] on link "Back to Search" at bounding box center [169, 131] width 63 height 16
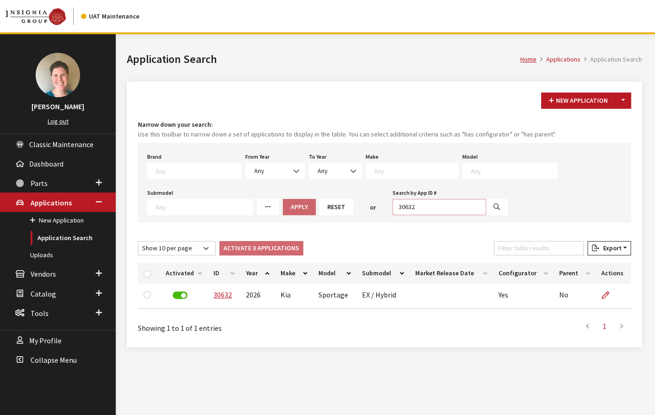
click at [434, 209] on input "30632" at bounding box center [440, 207] width 94 height 16
type input "30633"
select select
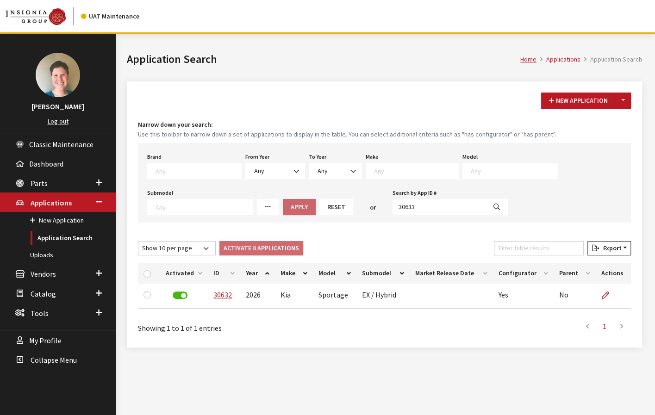
select select
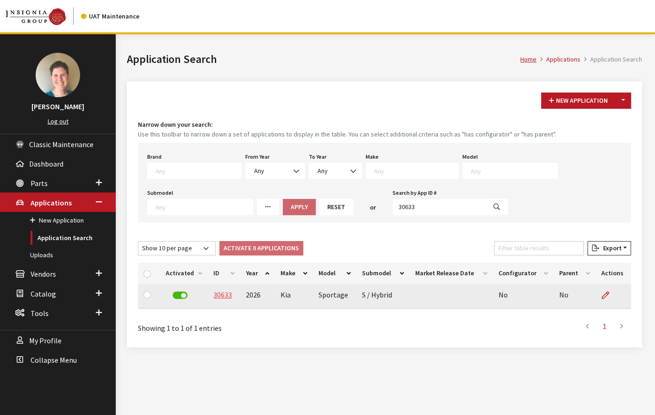
click at [225, 295] on link "30633" at bounding box center [222, 294] width 19 height 9
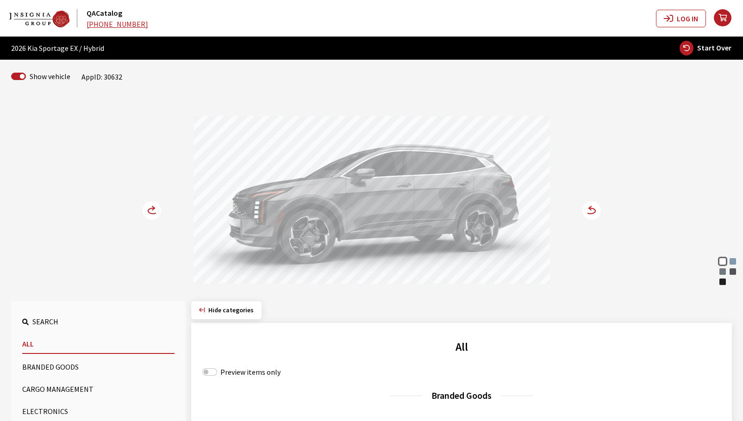
scroll to position [93, 0]
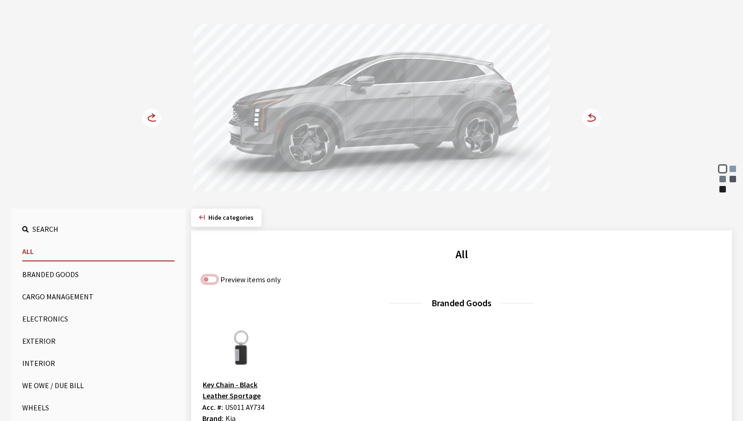
click at [215, 281] on input "Preview items only" at bounding box center [209, 279] width 15 height 7
checkbox input "true"
click at [49, 341] on button "Exterior" at bounding box center [98, 341] width 152 height 19
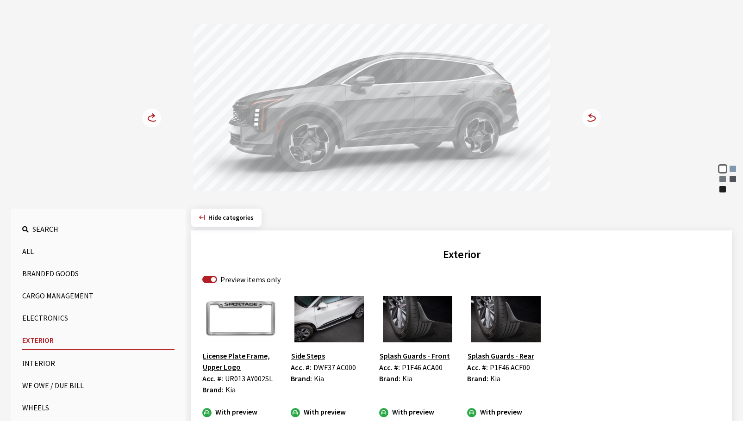
click at [50, 291] on button "Cargo Management" at bounding box center [98, 296] width 152 height 19
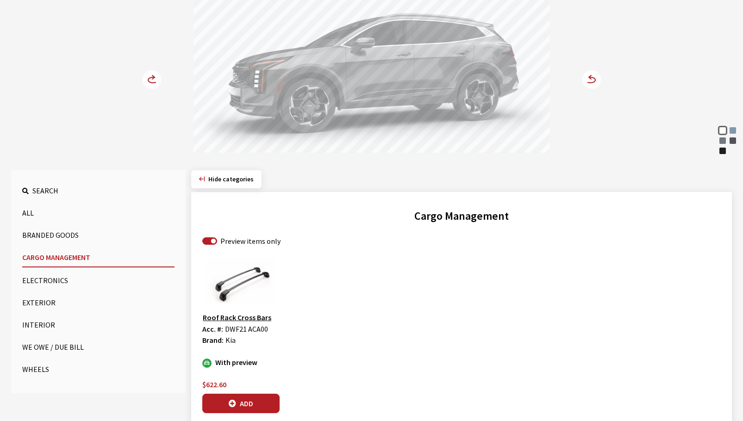
scroll to position [139, 0]
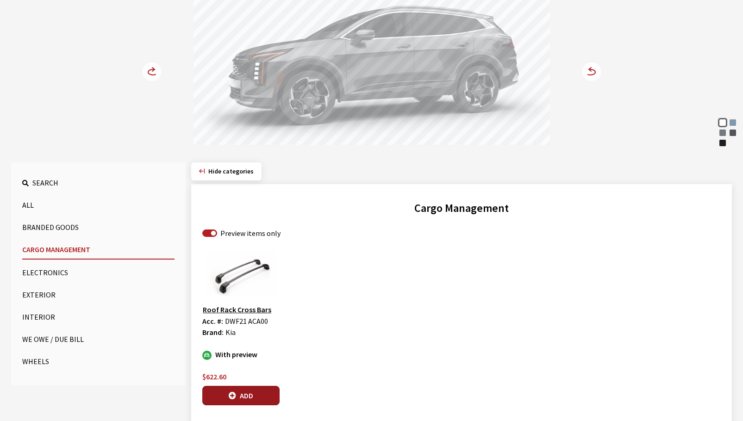
click at [259, 399] on button "Add" at bounding box center [240, 395] width 77 height 19
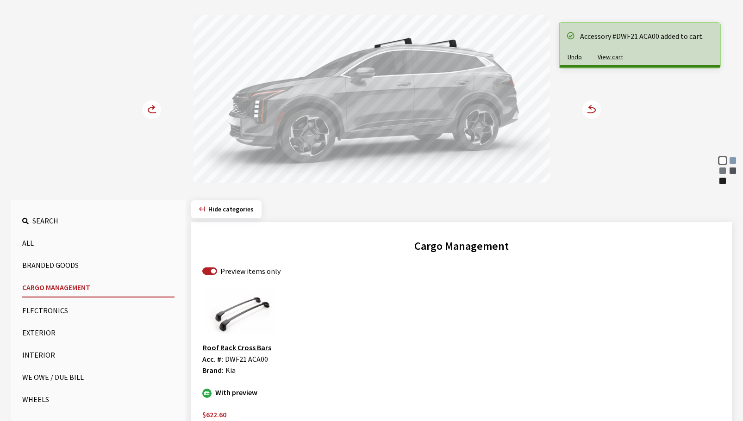
scroll to position [93, 0]
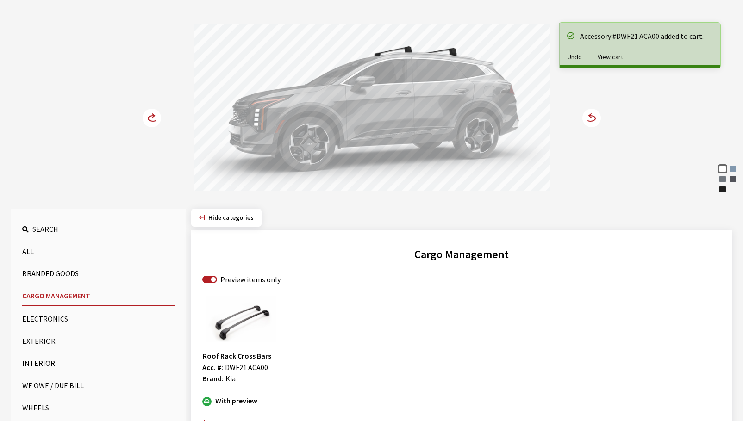
click at [594, 118] on circle at bounding box center [591, 118] width 19 height 19
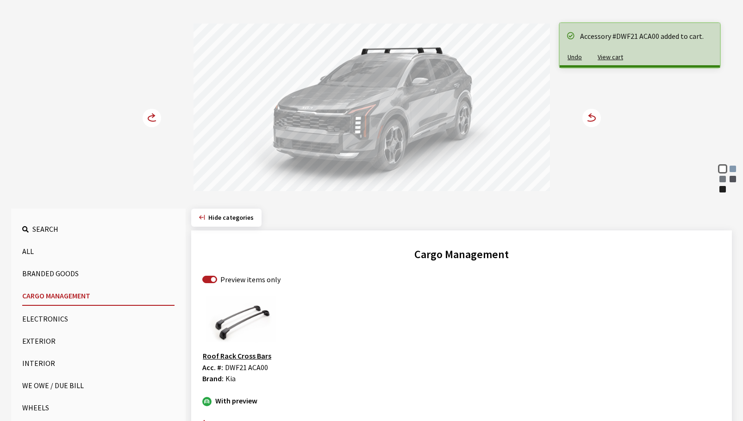
click at [594, 119] on circle at bounding box center [591, 118] width 19 height 19
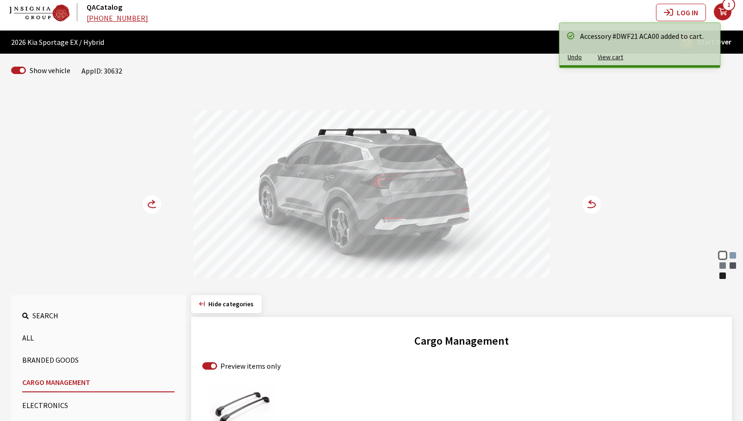
scroll to position [0, 0]
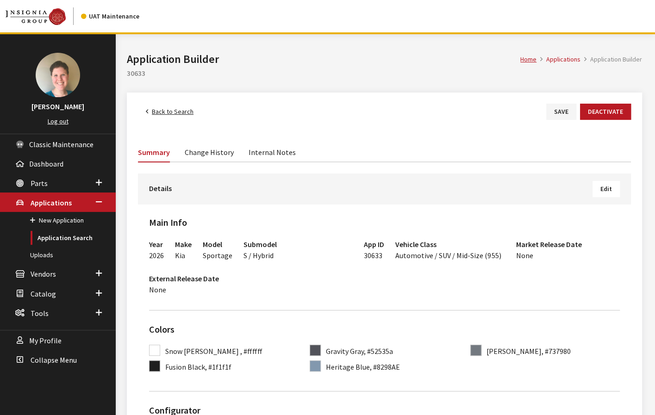
click at [608, 184] on button "Edit" at bounding box center [606, 189] width 27 height 16
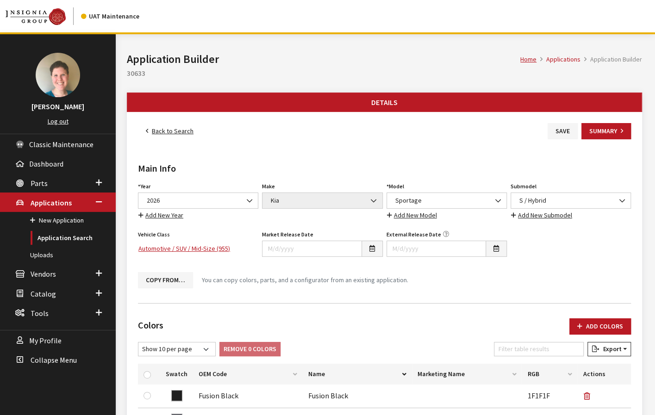
click at [169, 287] on div "Main Info Year Select Year [DATE] 2025 2024 2023 2022 2021 2020 2019 2018 2017 …" at bounding box center [384, 217] width 497 height 156
click at [170, 279] on button "Copy From…" at bounding box center [165, 280] width 55 height 16
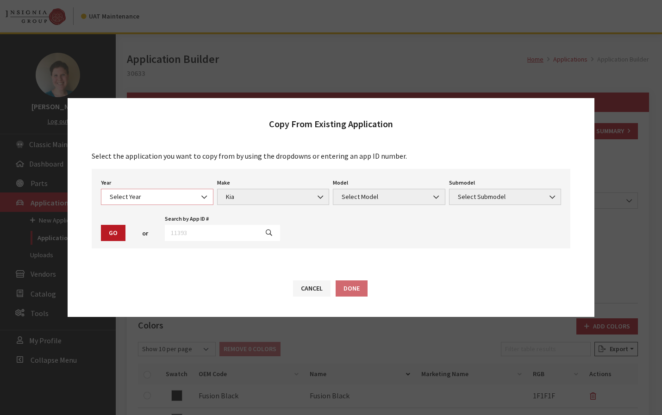
click at [185, 198] on span "Select Year" at bounding box center [157, 197] width 100 height 10
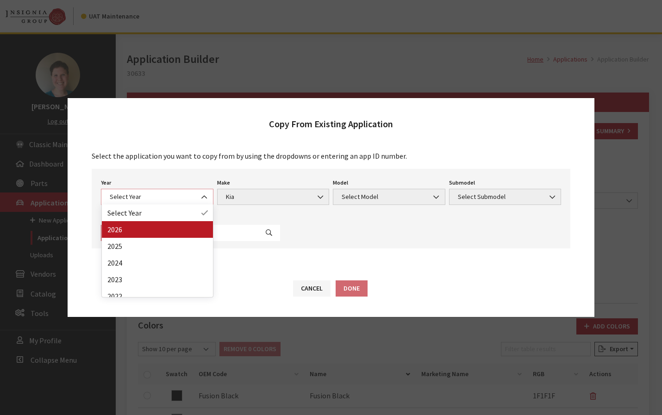
select select "44"
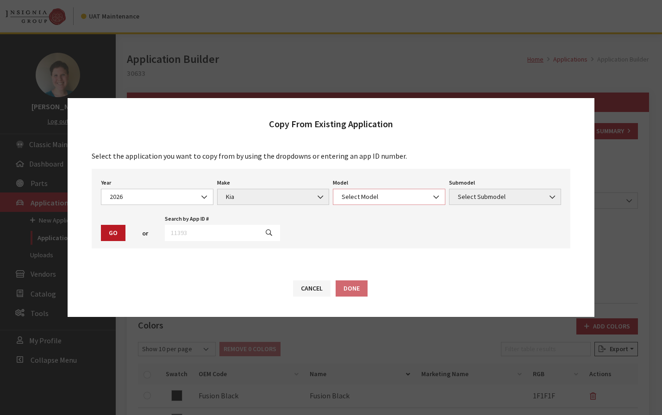
click at [363, 197] on span "Select Model" at bounding box center [389, 197] width 100 height 10
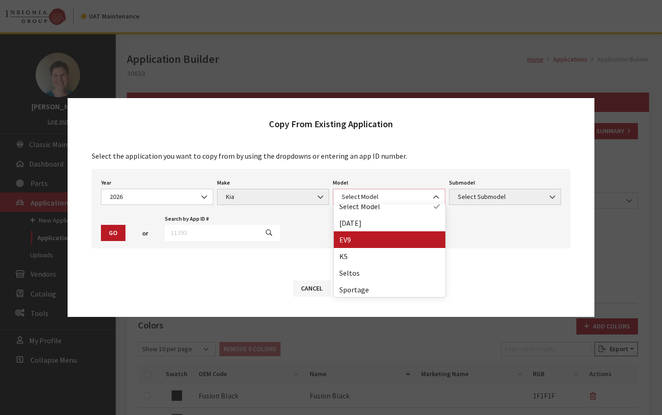
scroll to position [7, 0]
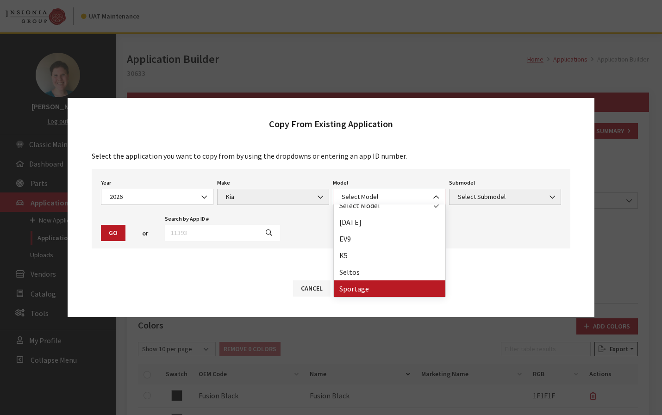
select select "393"
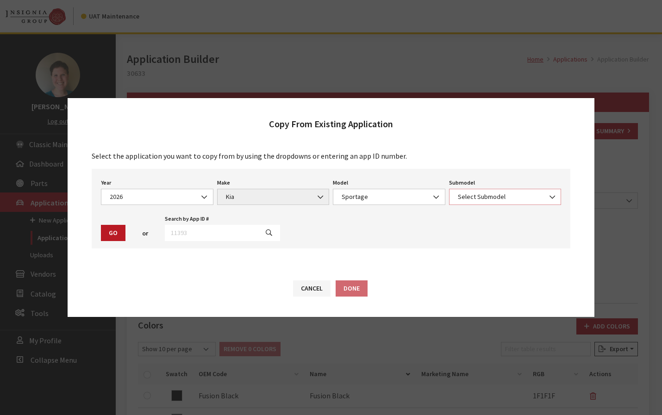
click at [469, 200] on span "Select Submodel" at bounding box center [505, 197] width 100 height 10
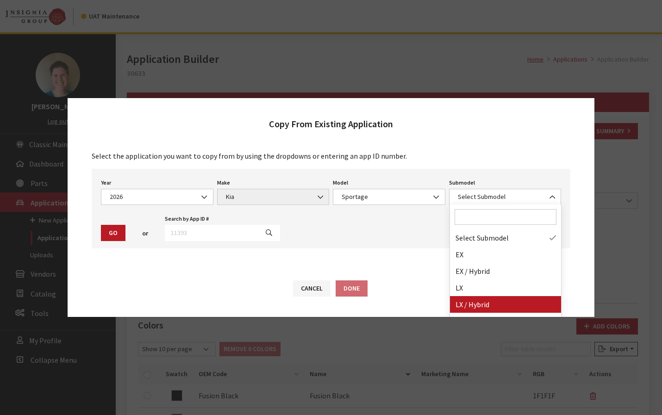
drag, startPoint x: 486, startPoint y: 308, endPoint x: 483, endPoint y: 298, distance: 11.1
select select "3053"
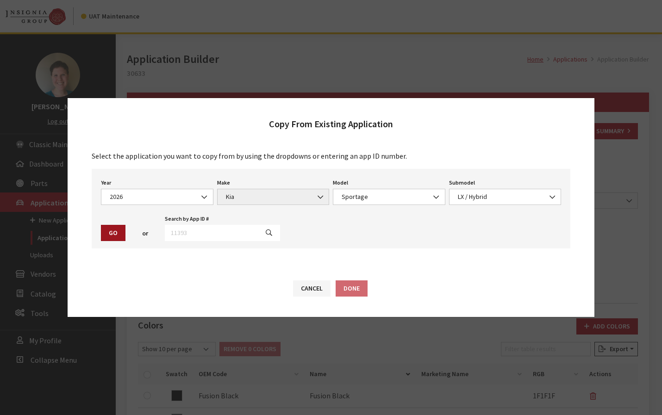
click at [118, 232] on button "Go" at bounding box center [113, 233] width 25 height 16
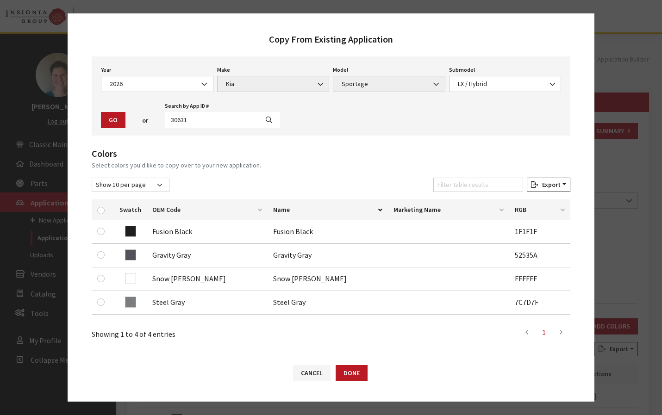
scroll to position [150, 0]
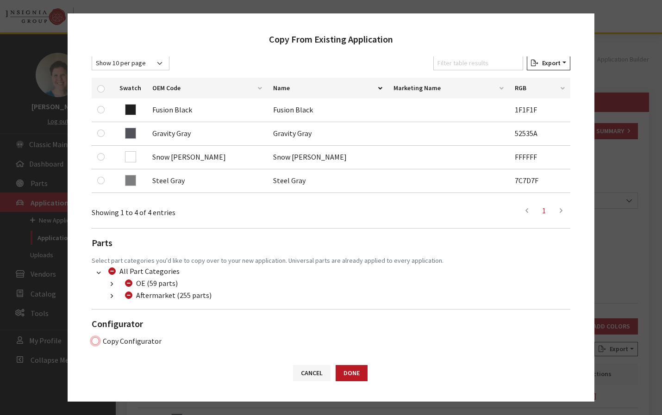
click at [92, 340] on input "Copy Configurator" at bounding box center [95, 341] width 7 height 7
checkbox input "true"
click at [358, 375] on button "Done" at bounding box center [352, 373] width 32 height 16
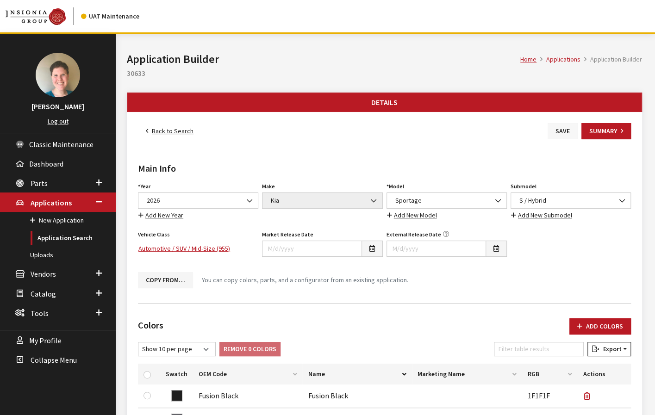
click at [557, 132] on button "Save" at bounding box center [563, 131] width 30 height 16
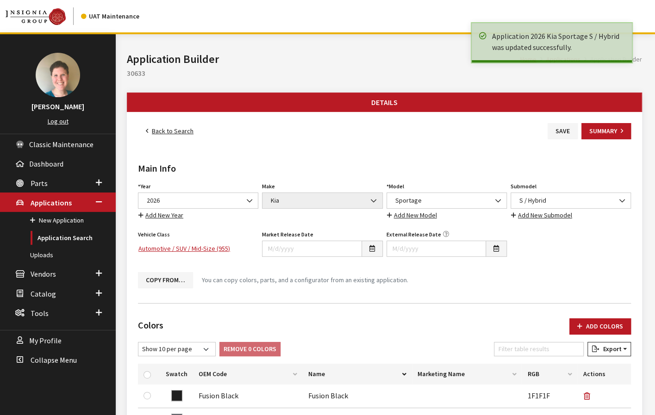
click at [178, 131] on link "Back to Search" at bounding box center [169, 131] width 63 height 16
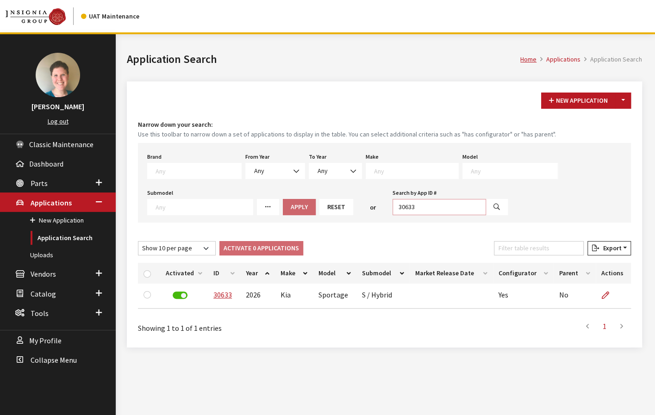
click at [431, 206] on input "30633" at bounding box center [440, 207] width 94 height 16
type input "30634"
select select
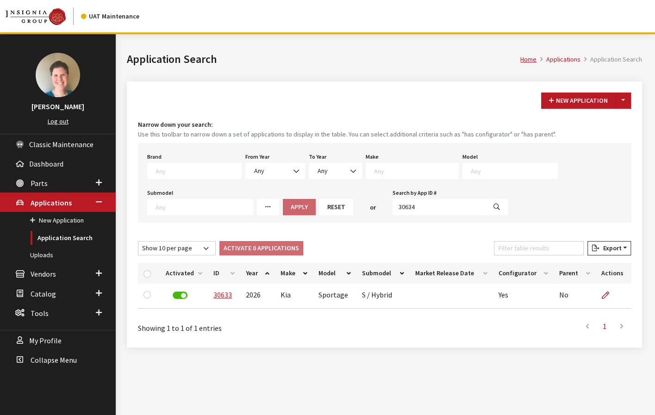
select select
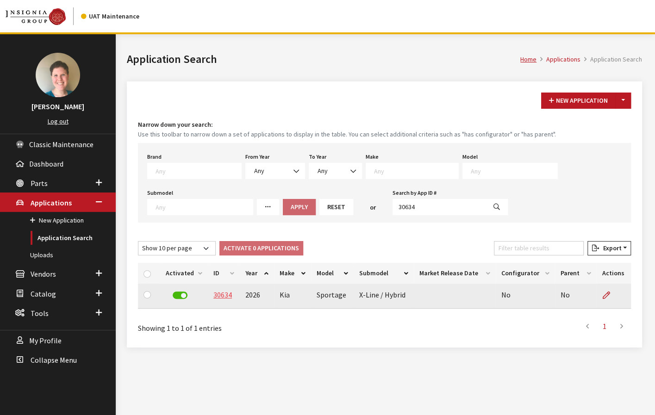
click at [218, 293] on link "30634" at bounding box center [222, 294] width 19 height 9
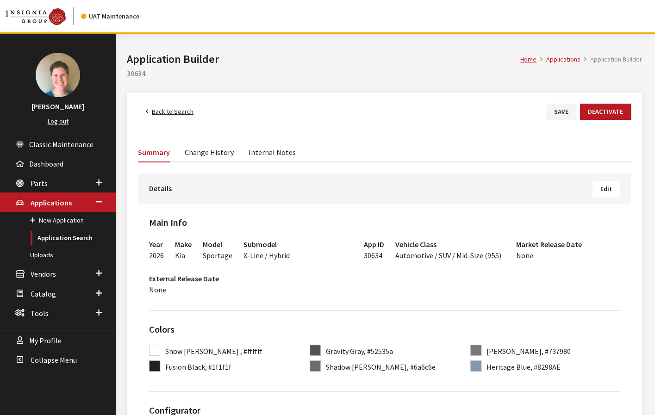
click at [603, 188] on span "Edit" at bounding box center [607, 189] width 12 height 8
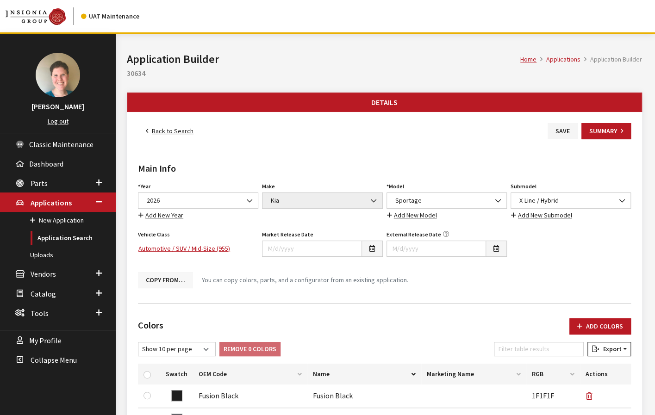
click at [173, 280] on button "Copy From…" at bounding box center [165, 280] width 55 height 16
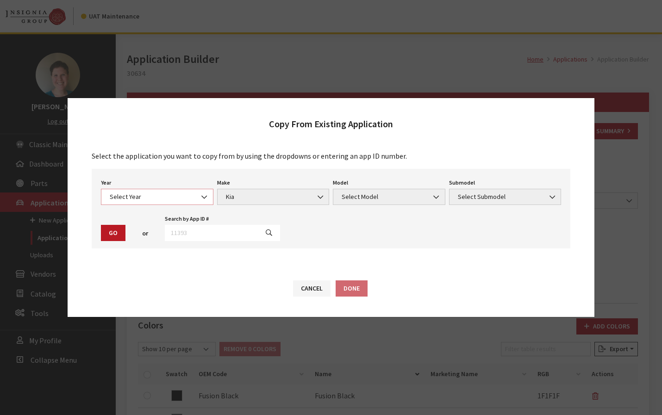
click at [196, 197] on span "Select Year" at bounding box center [157, 197] width 100 height 10
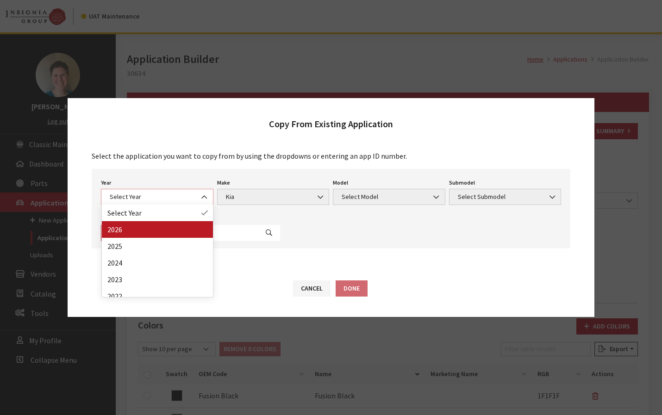
select select "44"
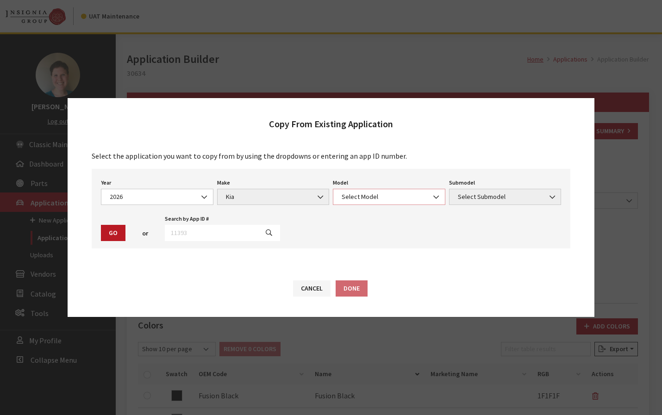
click at [362, 198] on span "Select Model" at bounding box center [389, 197] width 100 height 10
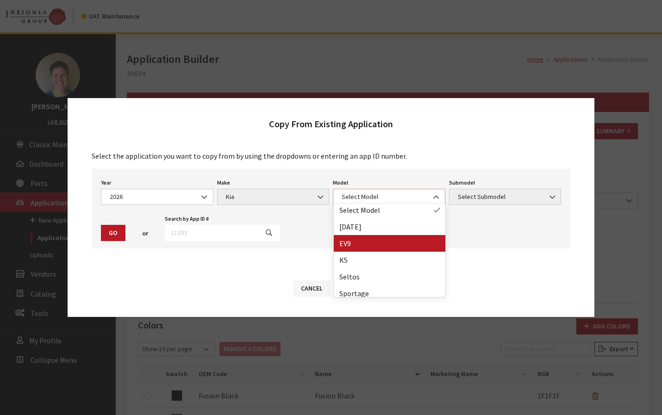
scroll to position [7, 0]
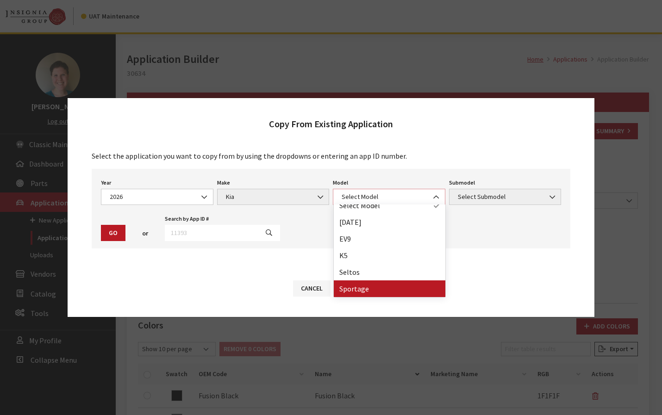
select select "393"
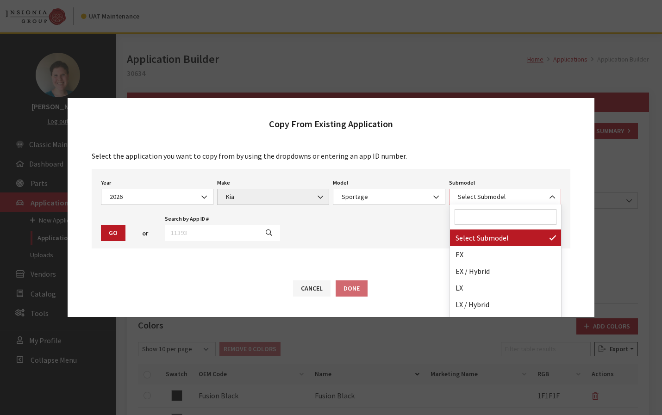
click at [500, 200] on span "Select Submodel" at bounding box center [505, 197] width 100 height 10
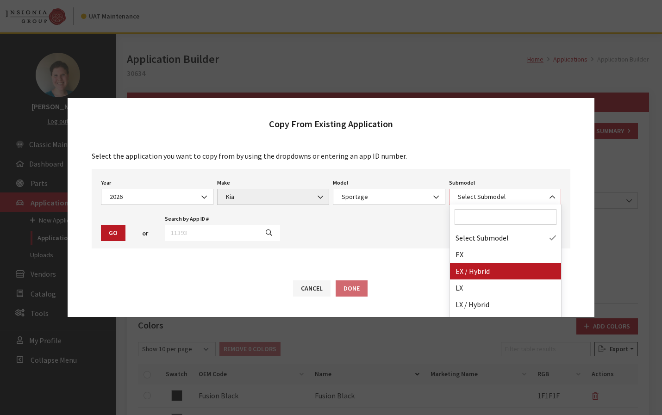
select select "3054"
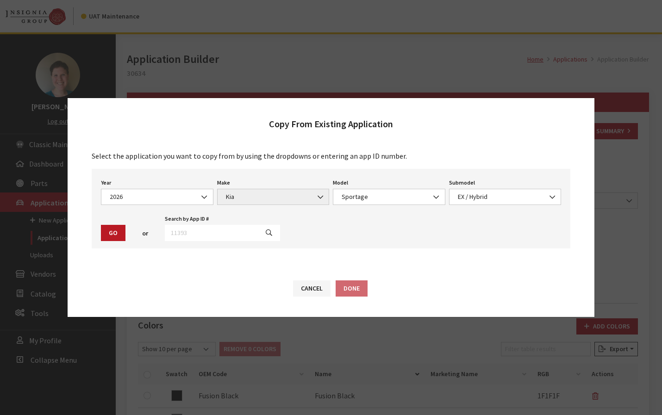
click at [96, 225] on div "Year Select Year 2026 2025 2024 2023 2022 2021 2020 2019 2018 2017 2016 2015 20…" at bounding box center [331, 209] width 479 height 80
click at [103, 232] on button "Go" at bounding box center [113, 233] width 25 height 16
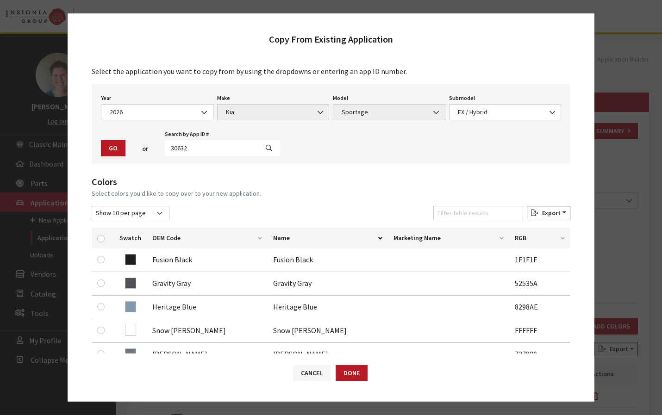
scroll to position [173, 0]
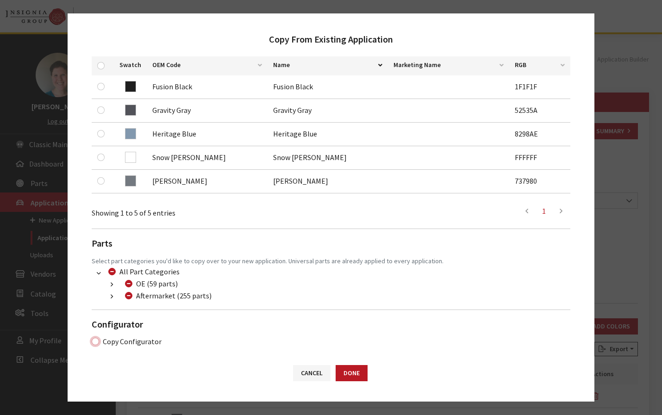
click at [95, 339] on input "Copy Configurator" at bounding box center [95, 341] width 7 height 7
checkbox input "true"
click at [350, 374] on button "Done" at bounding box center [352, 373] width 32 height 16
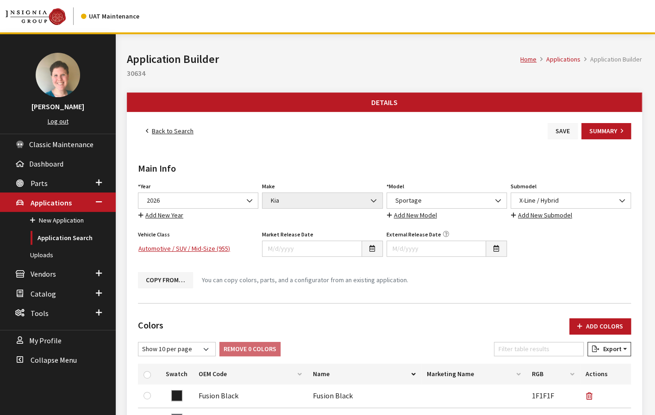
click at [569, 131] on button "Save" at bounding box center [563, 131] width 30 height 16
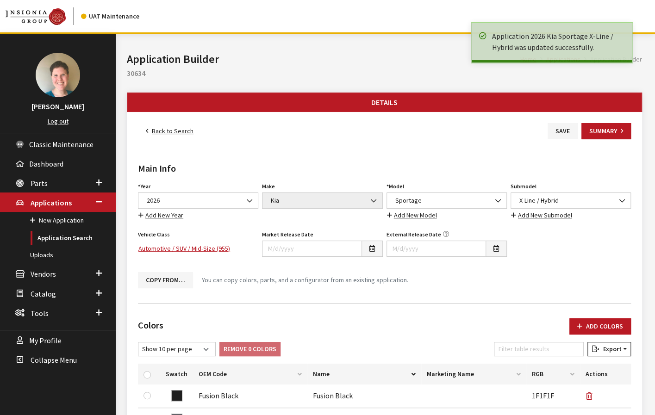
drag, startPoint x: 0, startPoint y: 0, endPoint x: 173, endPoint y: 131, distance: 216.9
click at [173, 131] on link "Back to Search" at bounding box center [169, 131] width 63 height 16
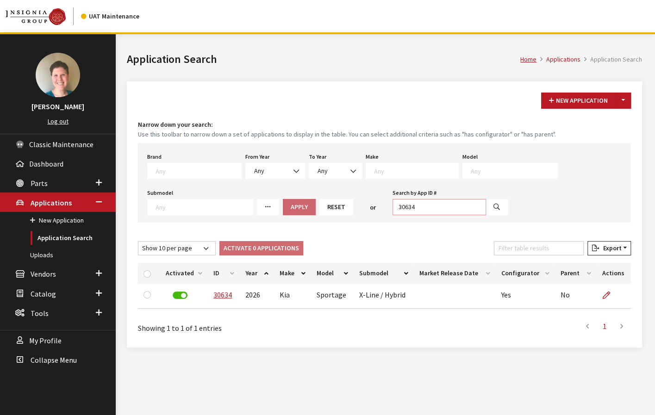
click at [421, 209] on input "30634" at bounding box center [440, 207] width 94 height 16
type input "30635"
click at [494, 207] on icon "button" at bounding box center [497, 207] width 6 height 6
select select
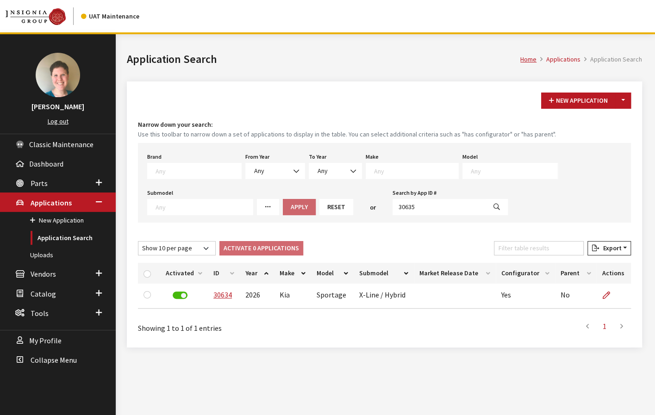
select select
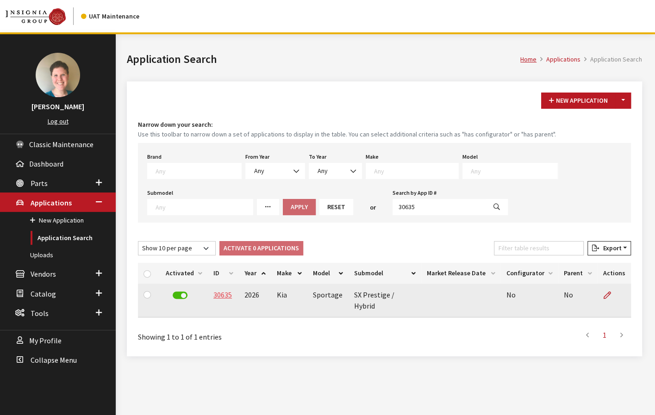
click at [226, 296] on link "30635" at bounding box center [222, 294] width 19 height 9
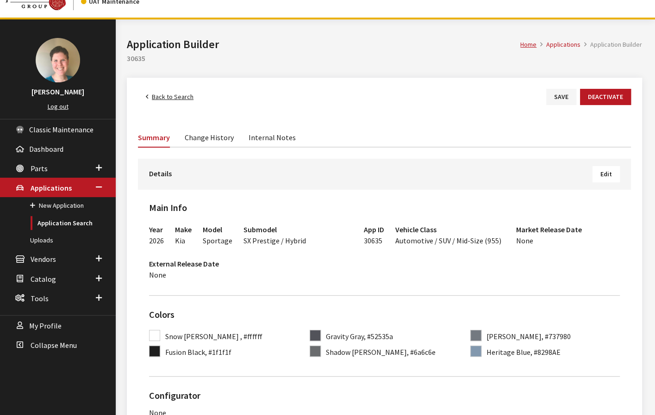
scroll to position [46, 0]
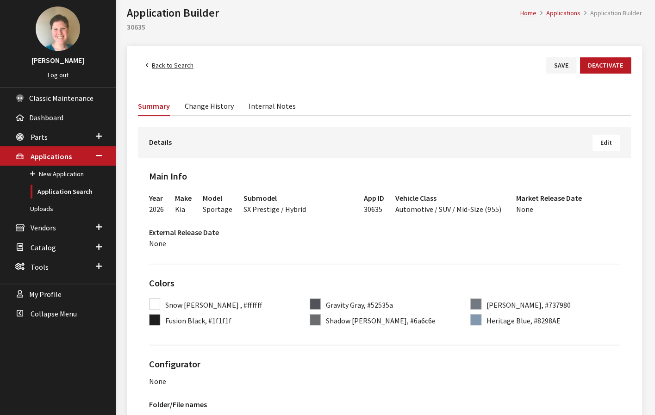
click at [607, 144] on span "Edit" at bounding box center [607, 142] width 12 height 8
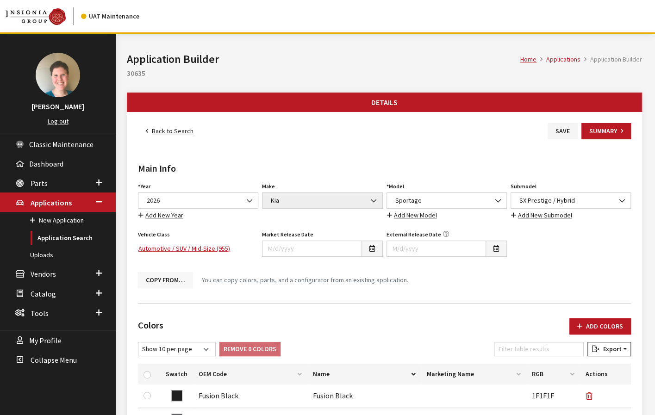
click at [178, 281] on button "Copy From…" at bounding box center [165, 280] width 55 height 16
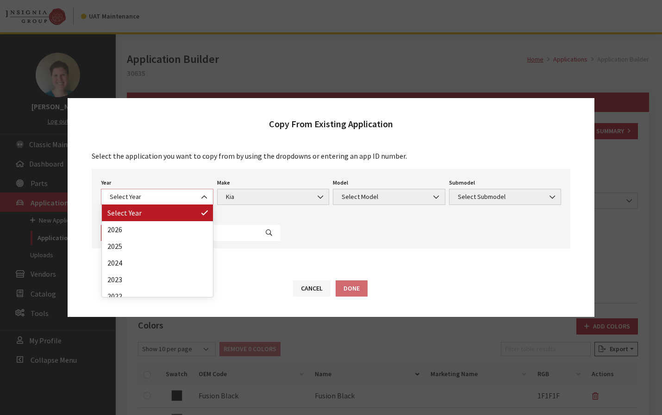
click at [187, 199] on span "Select Year" at bounding box center [157, 197] width 100 height 10
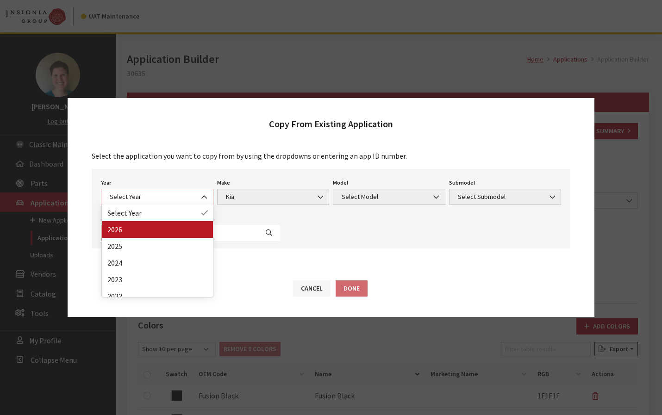
select select "44"
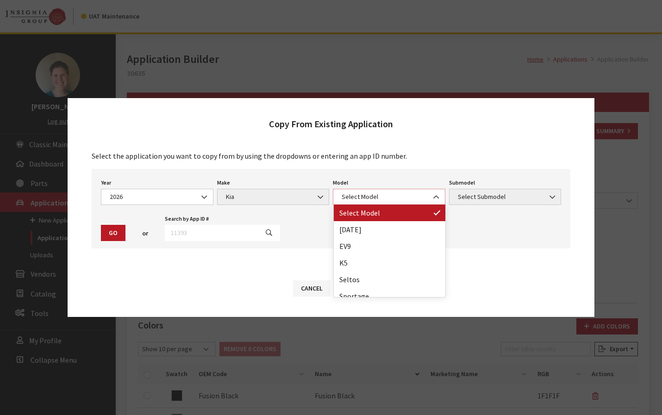
click at [365, 204] on span "Select Model" at bounding box center [389, 197] width 113 height 16
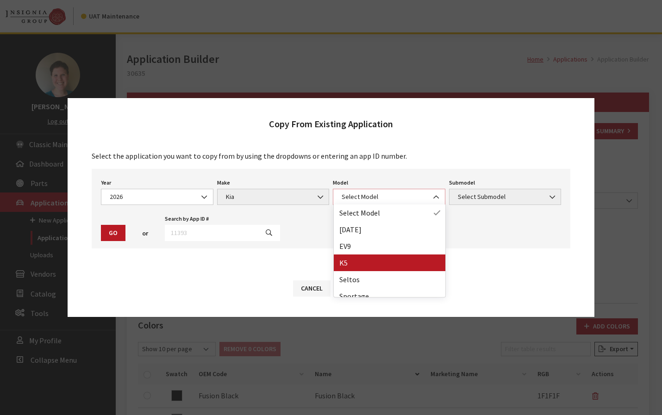
scroll to position [7, 0]
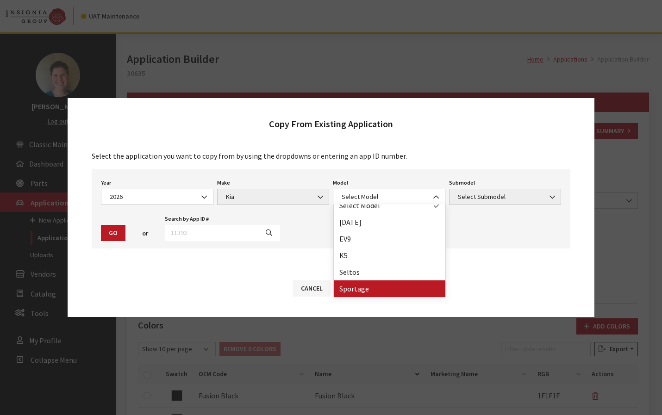
select select "393"
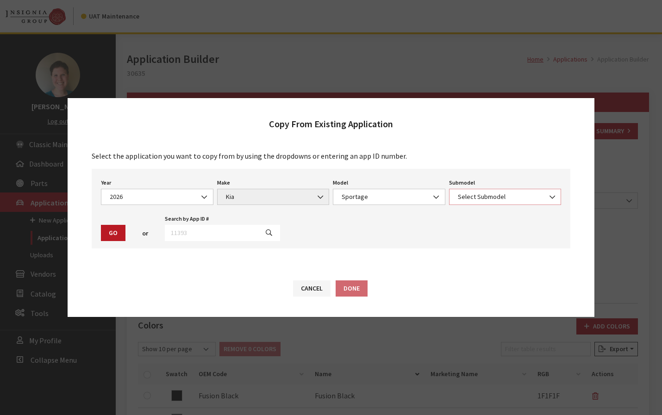
click at [489, 191] on span "Select Submodel" at bounding box center [505, 197] width 113 height 16
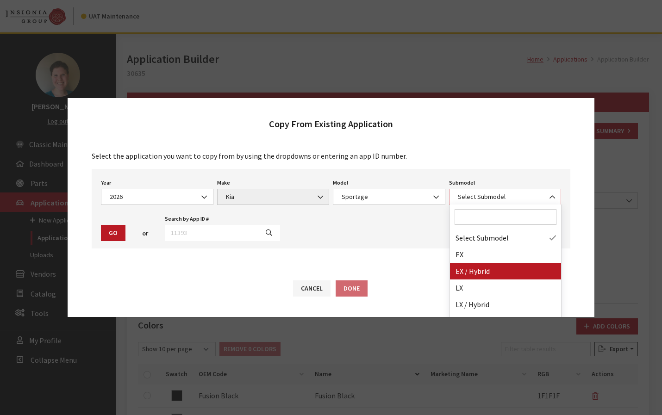
select select "3054"
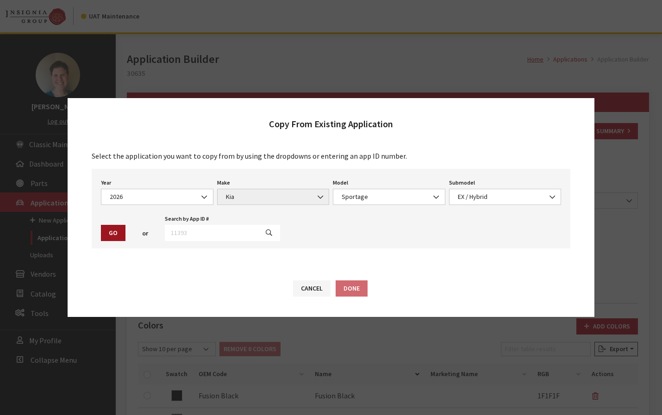
click at [112, 238] on button "Go" at bounding box center [113, 233] width 25 height 16
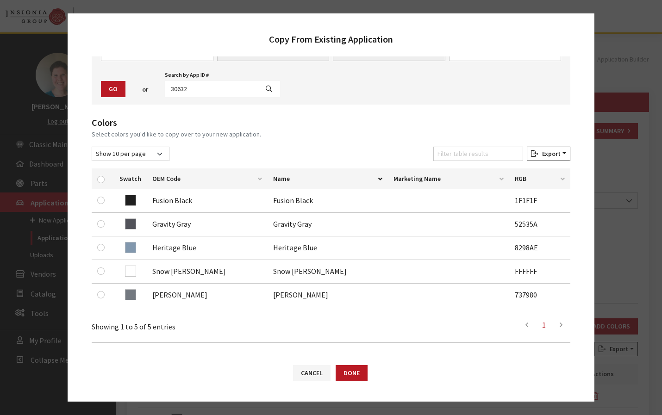
scroll to position [173, 0]
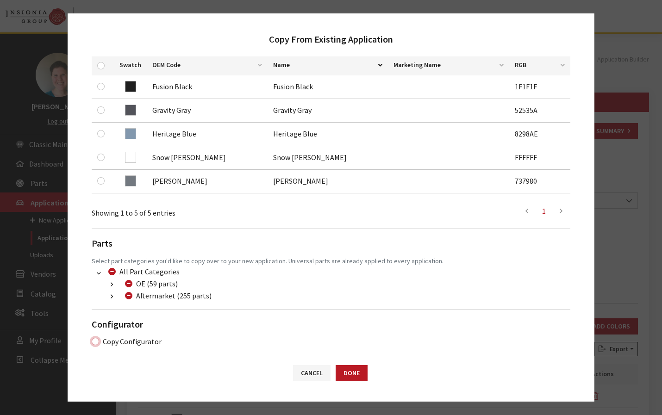
click at [92, 339] on input "Copy Configurator" at bounding box center [95, 341] width 7 height 7
checkbox input "true"
click at [352, 370] on button "Done" at bounding box center [352, 373] width 32 height 16
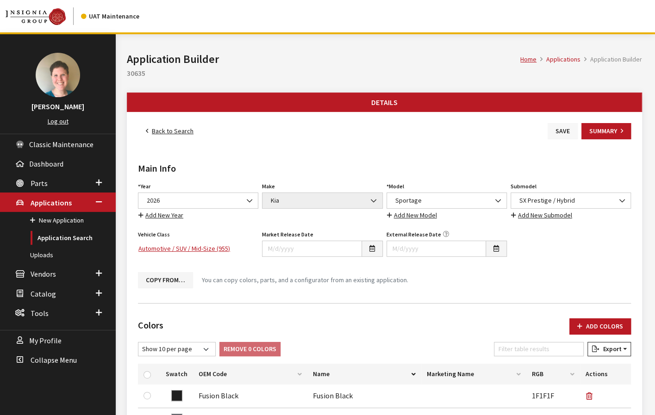
click at [570, 132] on button "Save" at bounding box center [563, 131] width 30 height 16
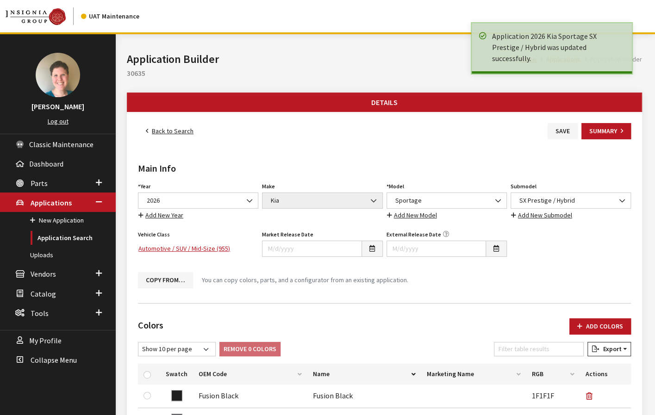
click at [177, 131] on link "Back to Search" at bounding box center [169, 131] width 63 height 16
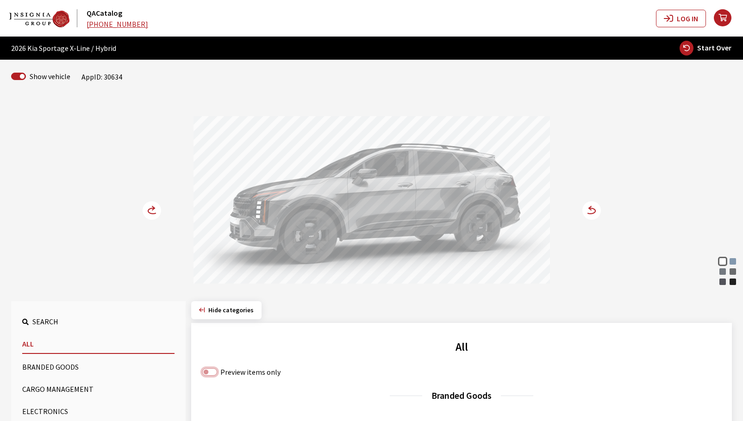
click at [207, 373] on input "Preview items only" at bounding box center [209, 372] width 15 height 7
checkbox input "true"
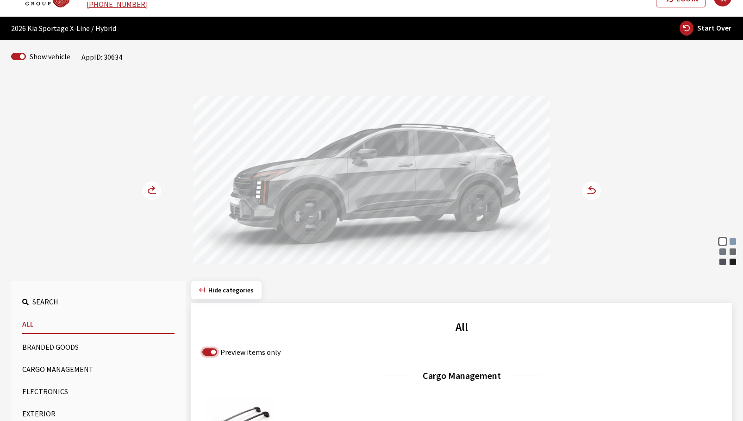
scroll to position [46, 0]
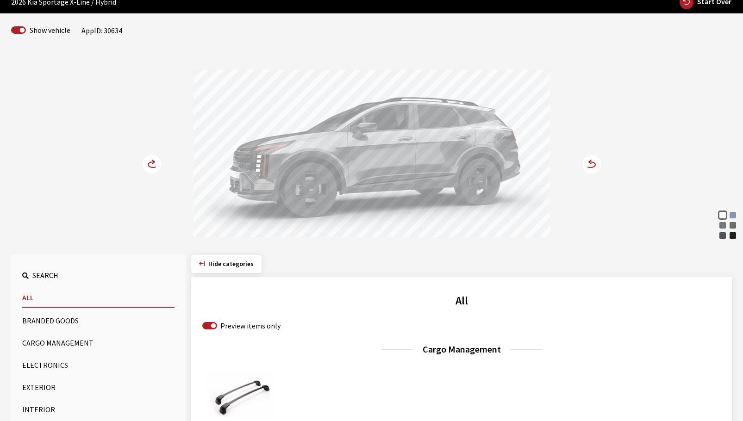
click at [50, 343] on button "Cargo Management" at bounding box center [98, 343] width 152 height 19
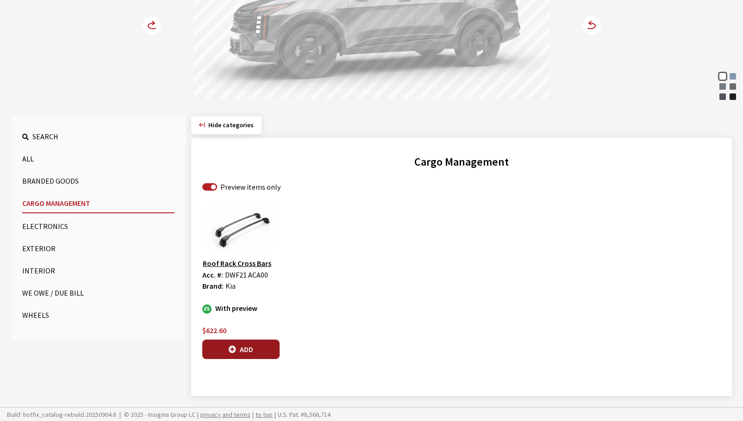
click at [263, 354] on button "Add" at bounding box center [240, 349] width 77 height 19
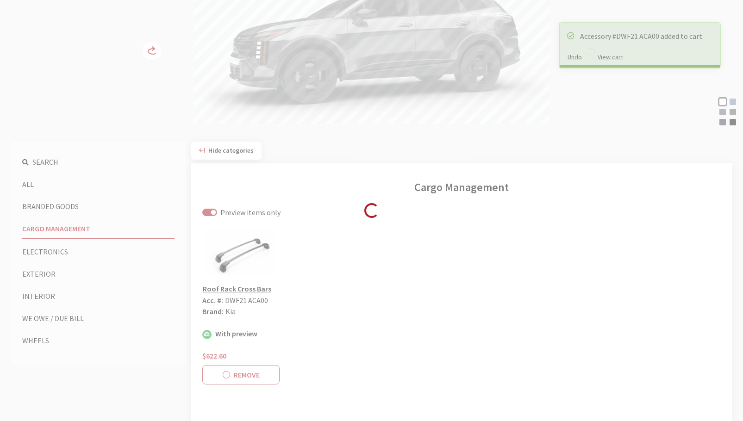
scroll to position [0, 0]
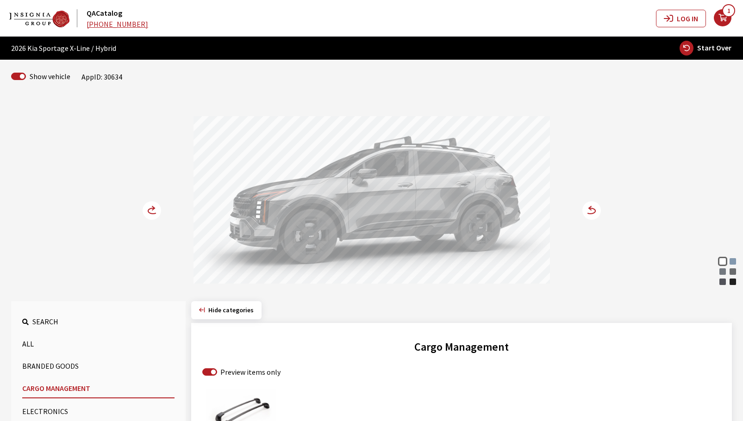
click at [595, 210] on icon at bounding box center [591, 211] width 10 height 6
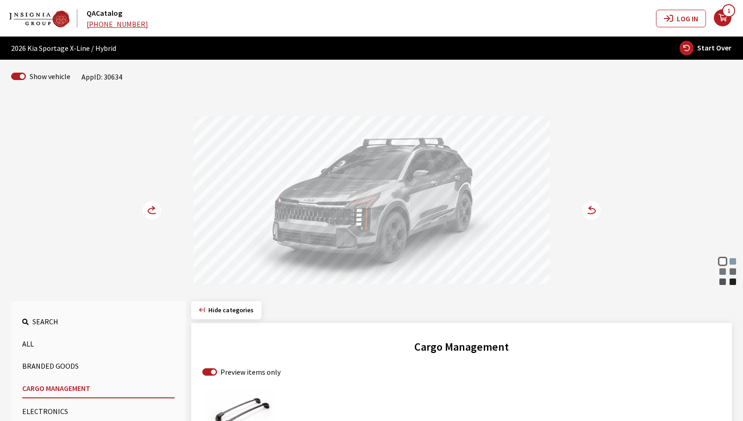
click at [593, 210] on circle at bounding box center [591, 210] width 19 height 19
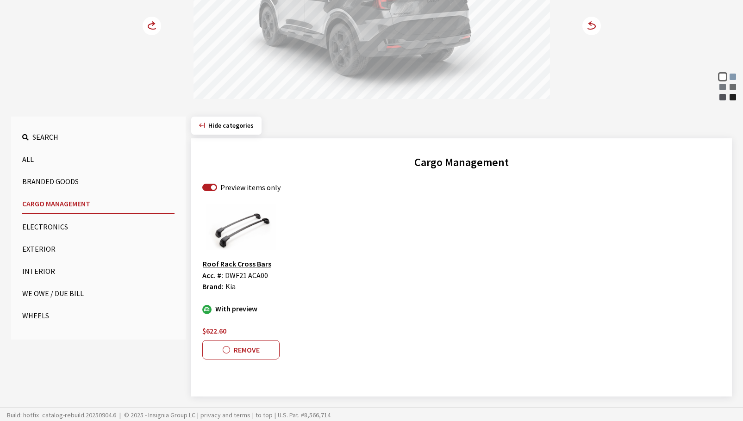
scroll to position [185, 0]
click at [32, 245] on button "Exterior" at bounding box center [98, 248] width 152 height 19
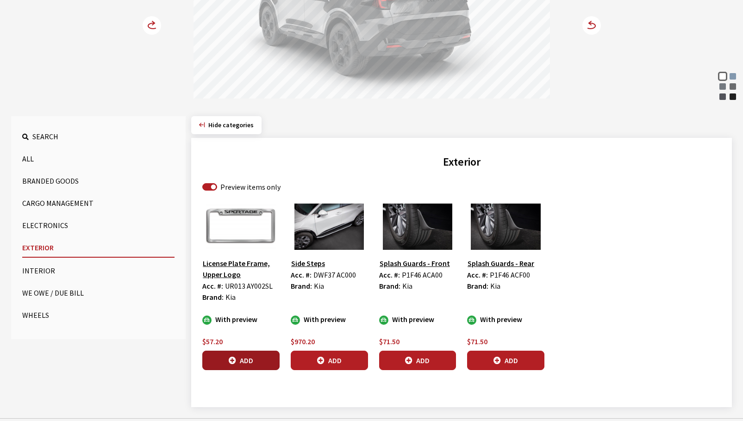
click at [257, 356] on button "Add" at bounding box center [240, 360] width 77 height 19
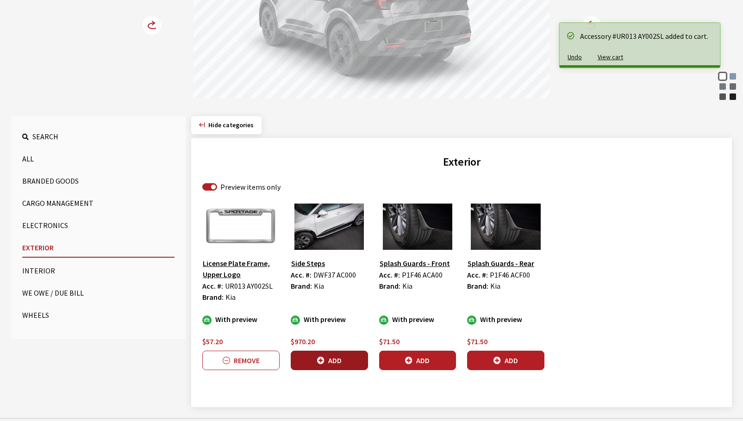
click at [356, 363] on button "Add" at bounding box center [329, 360] width 77 height 19
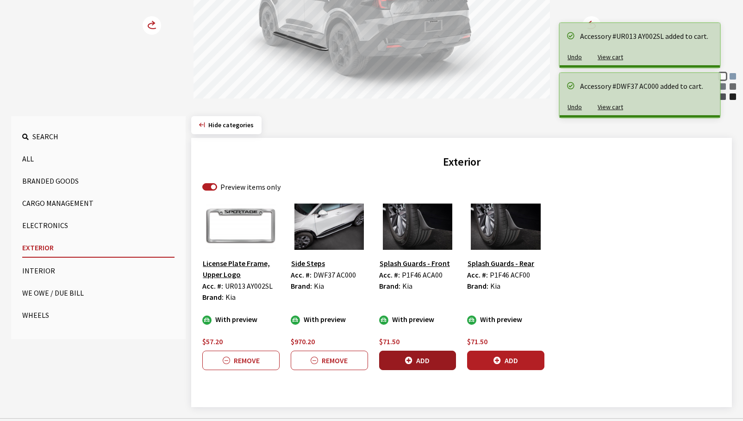
click at [435, 363] on button "Add" at bounding box center [417, 360] width 77 height 19
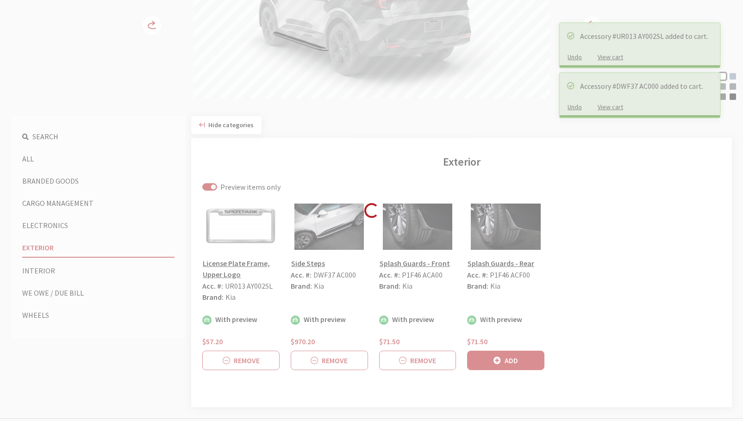
click at [508, 359] on div "Accessory #UR013 AY002SL added to cart. Undo View cart Accessory #DWF37 AC000 a…" at bounding box center [371, 142] width 743 height 582
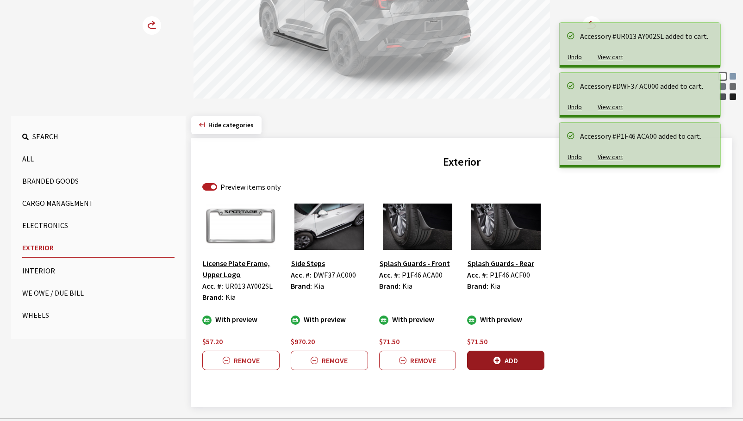
click at [532, 364] on button "Add" at bounding box center [505, 360] width 77 height 19
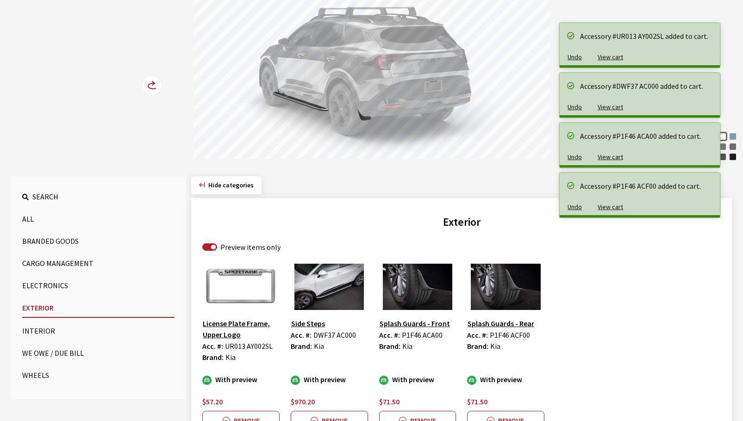
scroll to position [93, 0]
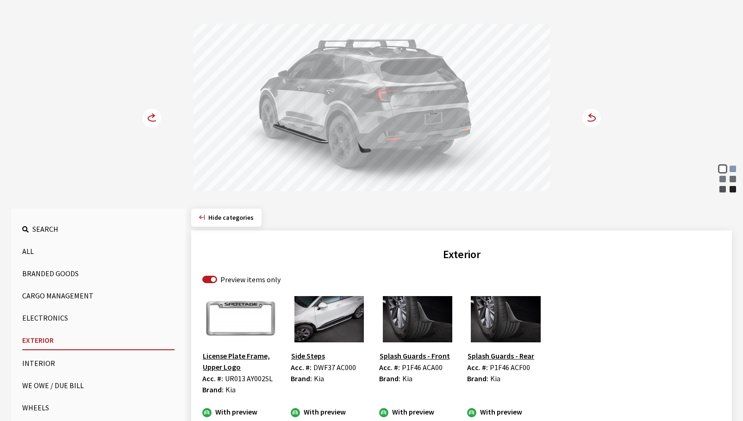
click at [594, 118] on icon at bounding box center [591, 119] width 10 height 6
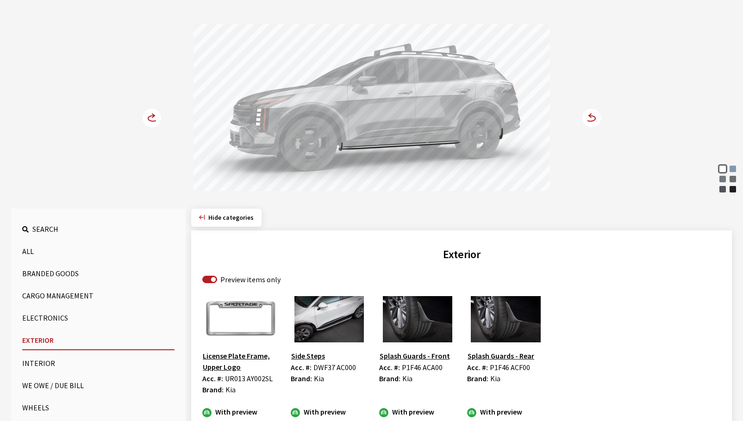
click at [586, 120] on icon at bounding box center [586, 119] width 6 height 8
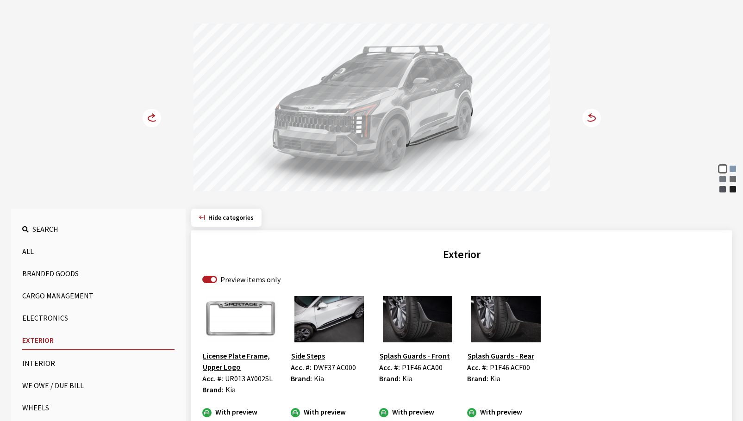
click at [593, 121] on icon at bounding box center [591, 119] width 10 height 6
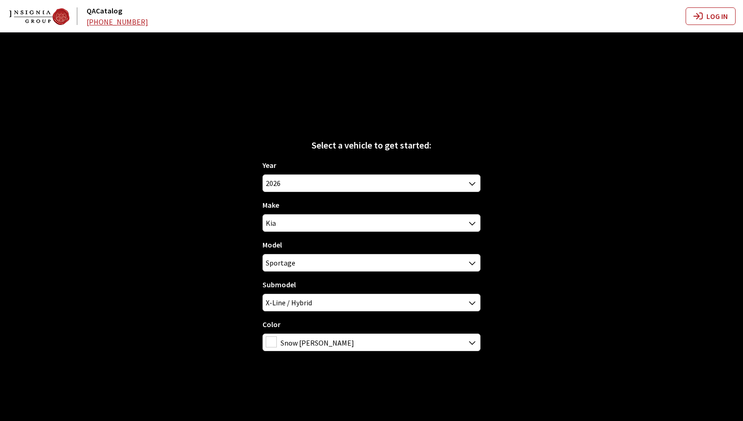
scroll to position [32, 0]
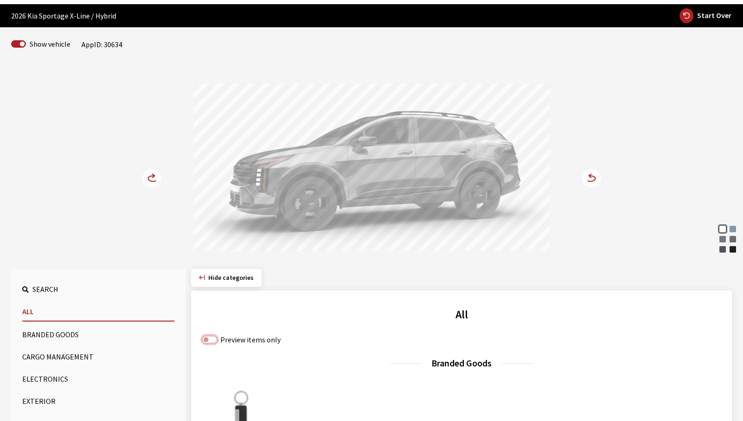
click at [206, 340] on input "Preview items only" at bounding box center [209, 339] width 15 height 7
checkbox input "true"
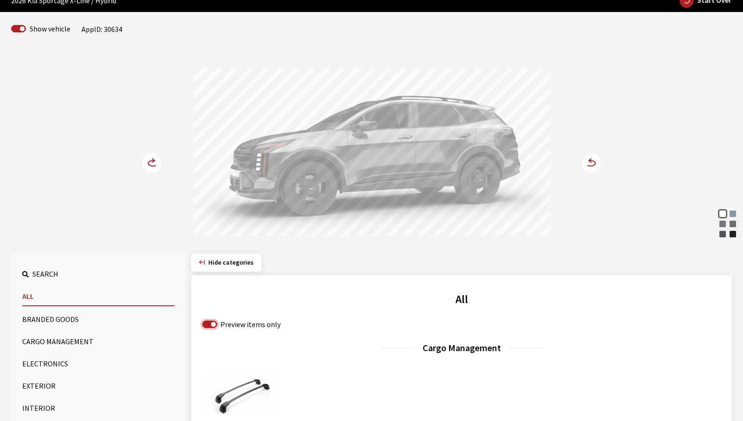
scroll to position [79, 0]
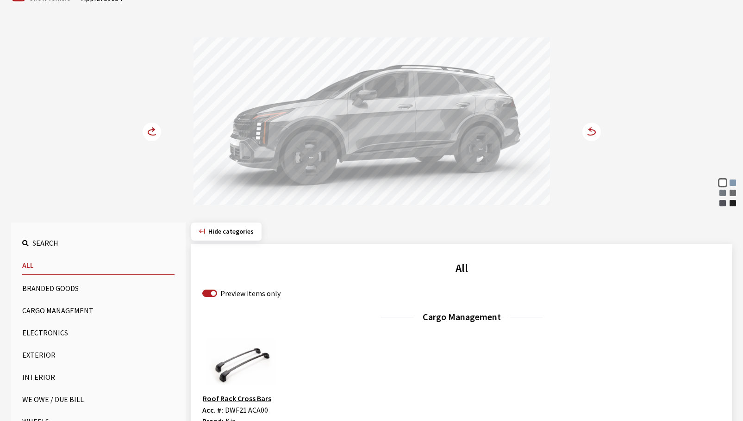
click at [48, 358] on button "Exterior" at bounding box center [98, 355] width 152 height 19
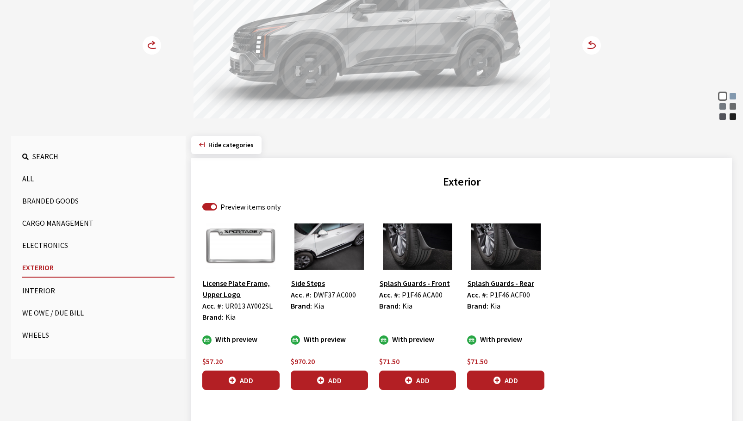
scroll to position [171, 0]
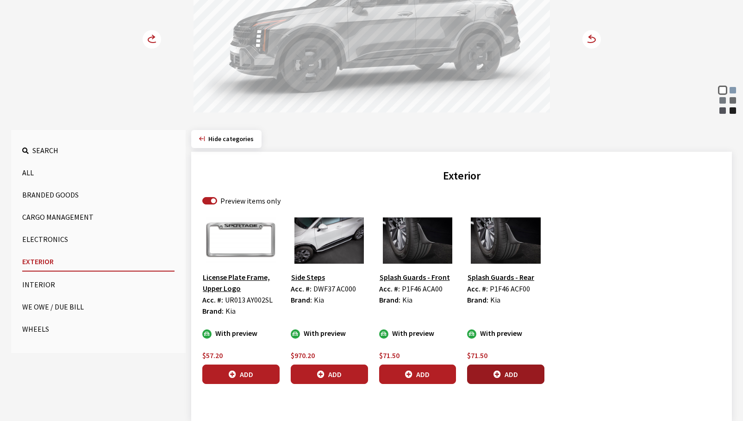
click at [521, 373] on button "Add" at bounding box center [505, 374] width 77 height 19
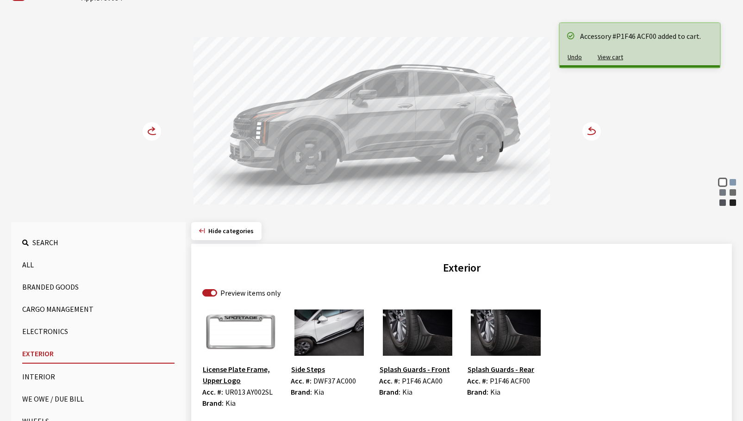
scroll to position [79, 0]
click at [596, 135] on circle at bounding box center [591, 132] width 19 height 19
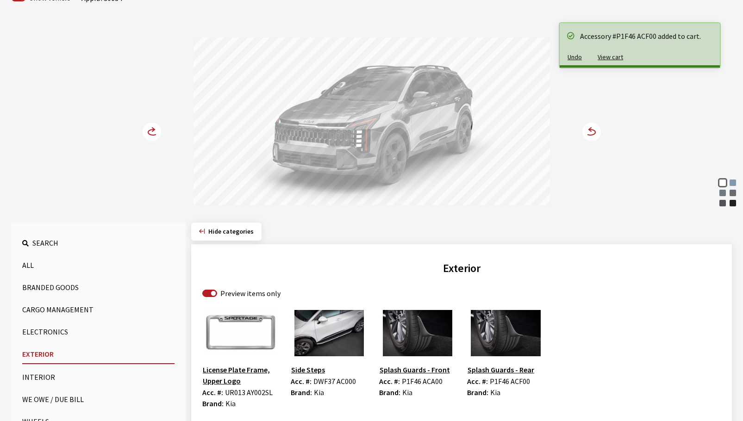
click at [595, 135] on circle at bounding box center [591, 132] width 19 height 19
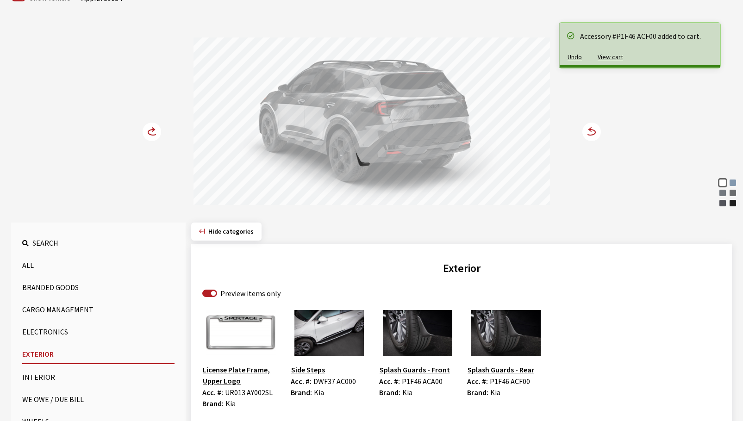
click at [595, 136] on circle at bounding box center [591, 132] width 19 height 19
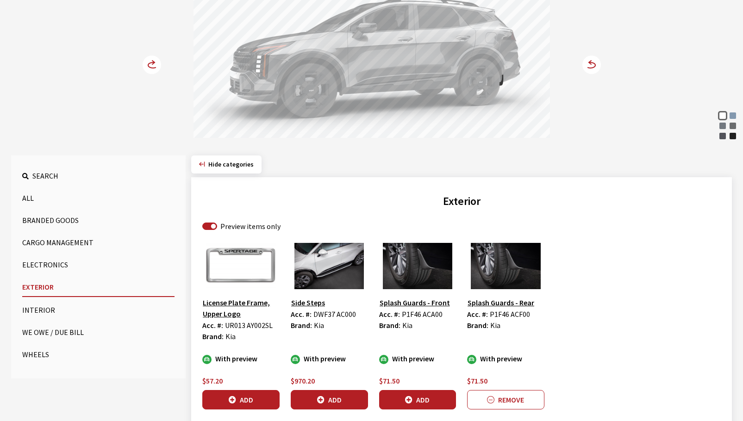
scroll to position [171, 0]
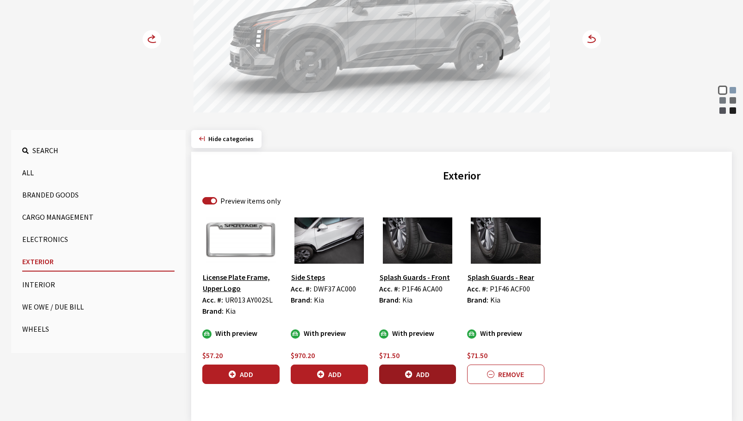
click at [401, 382] on button "Add" at bounding box center [417, 374] width 77 height 19
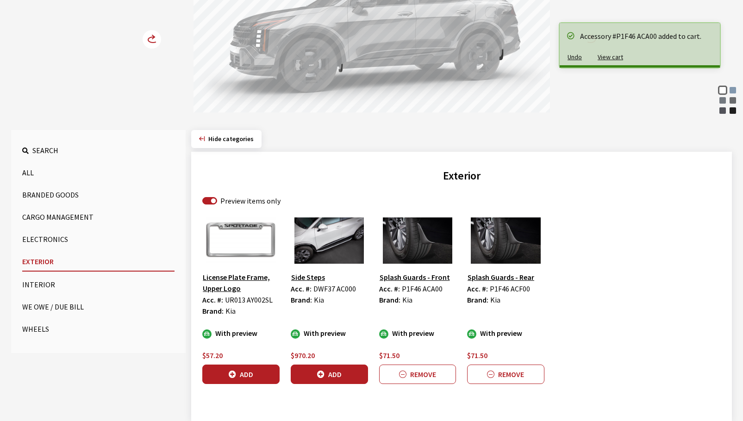
click at [150, 42] on icon at bounding box center [153, 40] width 10 height 6
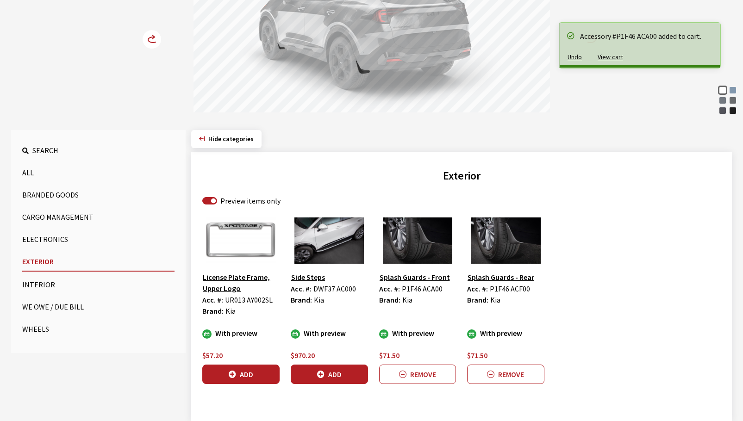
click at [150, 42] on icon at bounding box center [153, 40] width 10 height 6
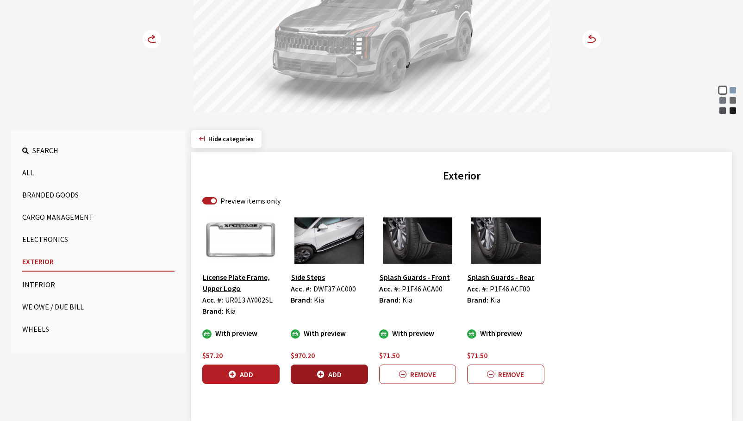
click at [351, 375] on button "Add" at bounding box center [329, 374] width 77 height 19
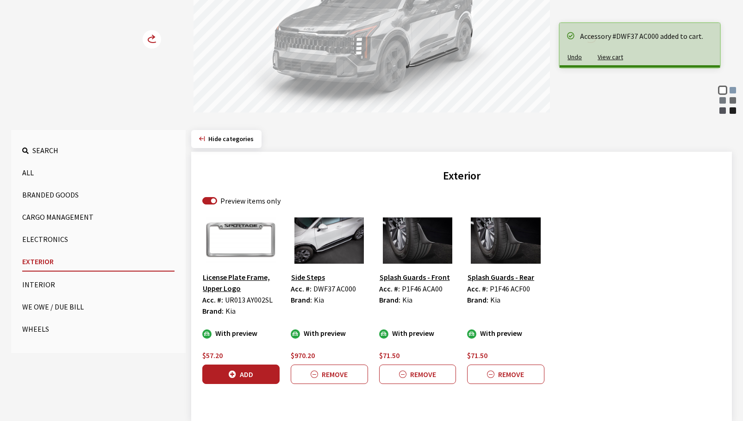
click at [154, 39] on circle at bounding box center [152, 39] width 19 height 19
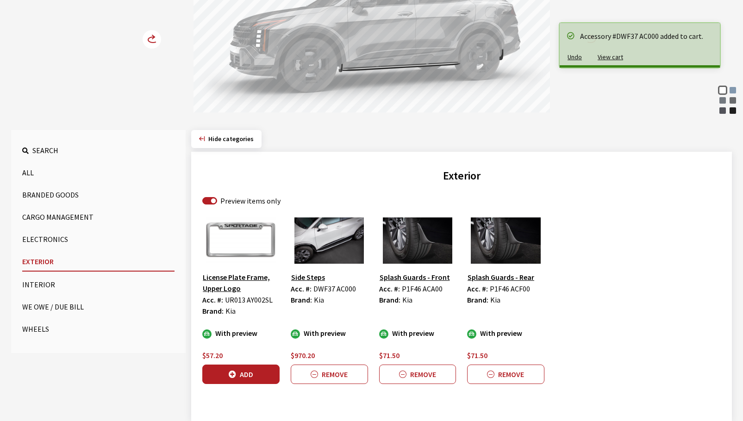
click at [154, 39] on circle at bounding box center [152, 39] width 19 height 19
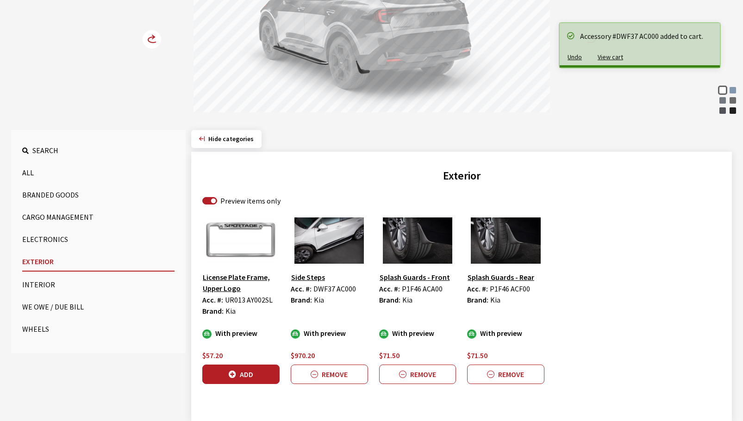
click at [154, 39] on circle at bounding box center [152, 39] width 19 height 19
